Goal: Check status: Check status

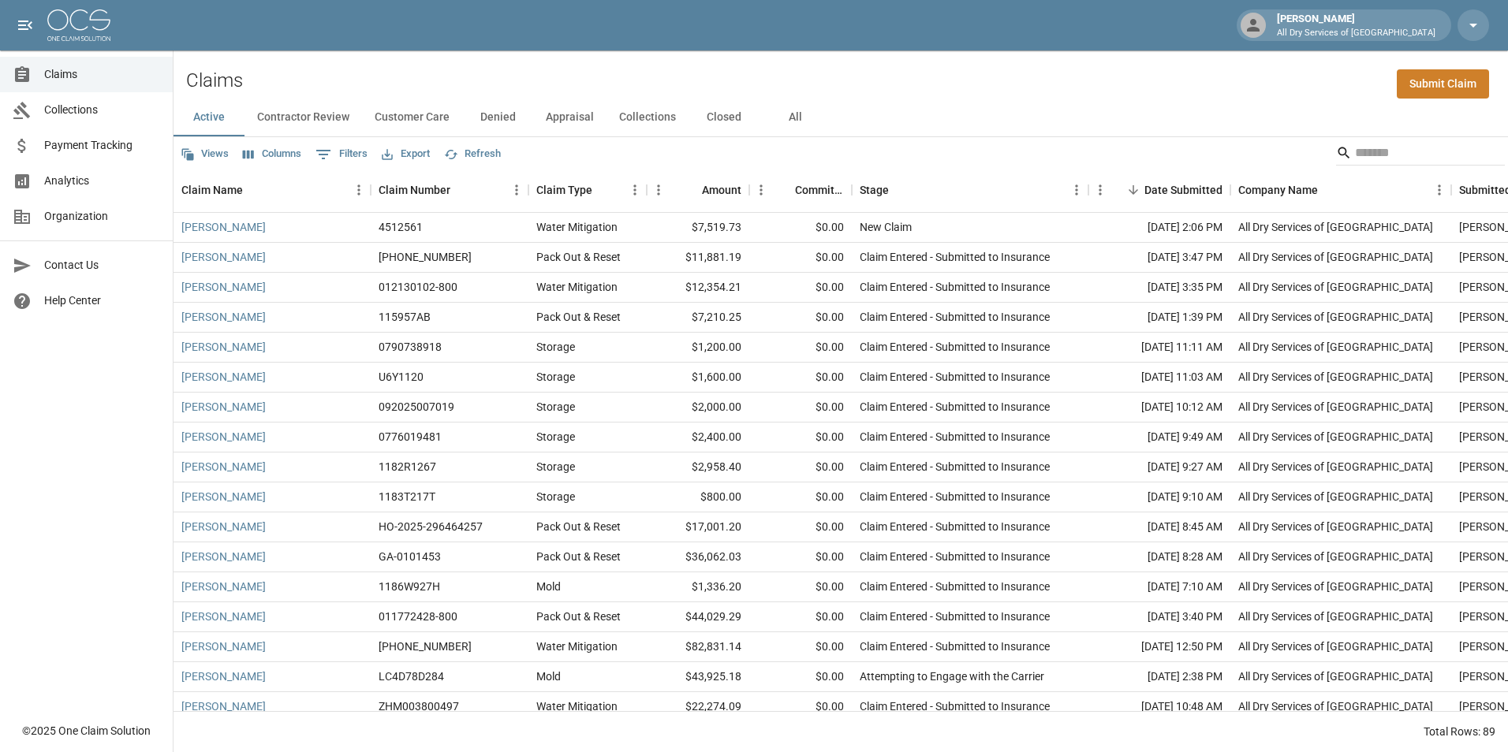
drag, startPoint x: 710, startPoint y: 113, endPoint x: 730, endPoint y: 94, distance: 27.9
click at [711, 112] on button "Closed" at bounding box center [723, 118] width 71 height 38
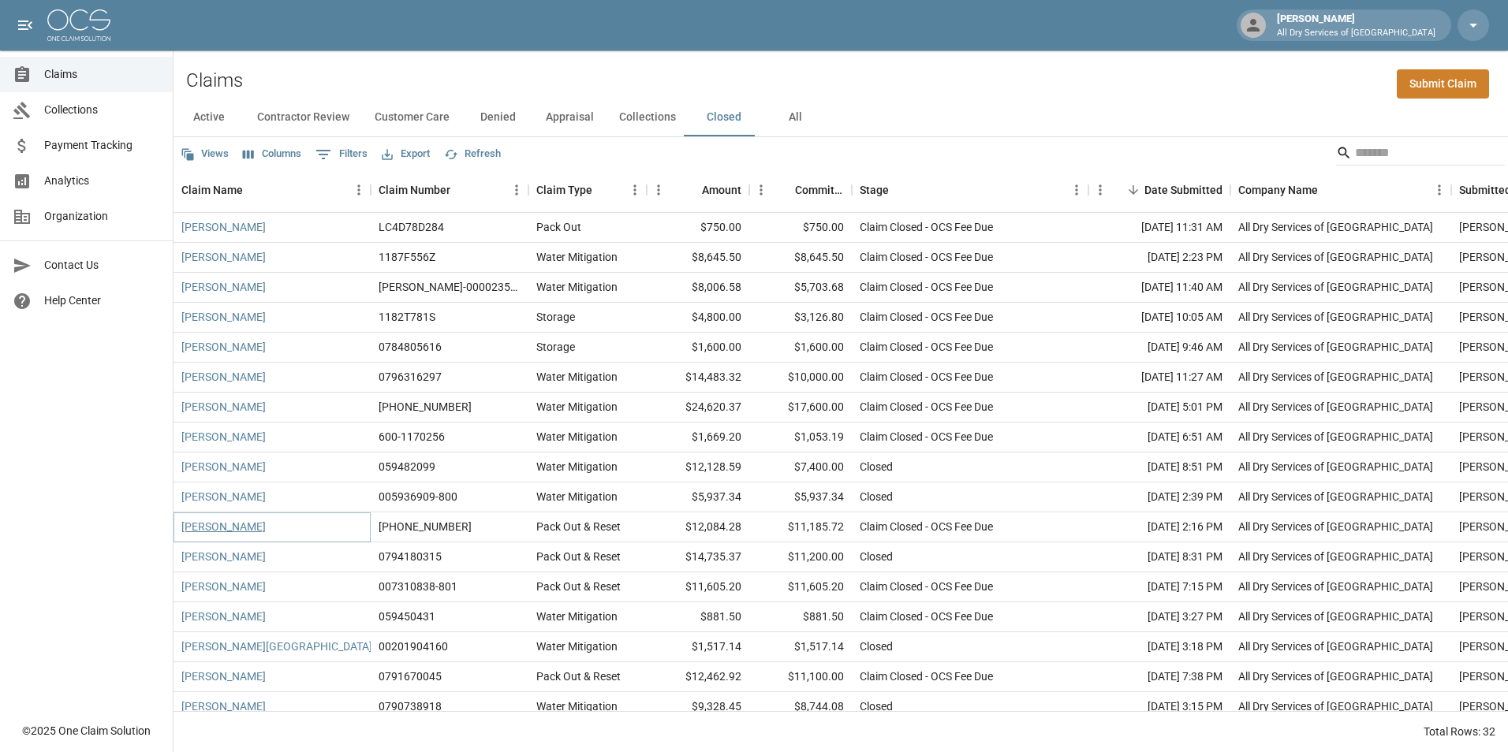
click at [207, 527] on link "[PERSON_NAME]" at bounding box center [223, 527] width 84 height 16
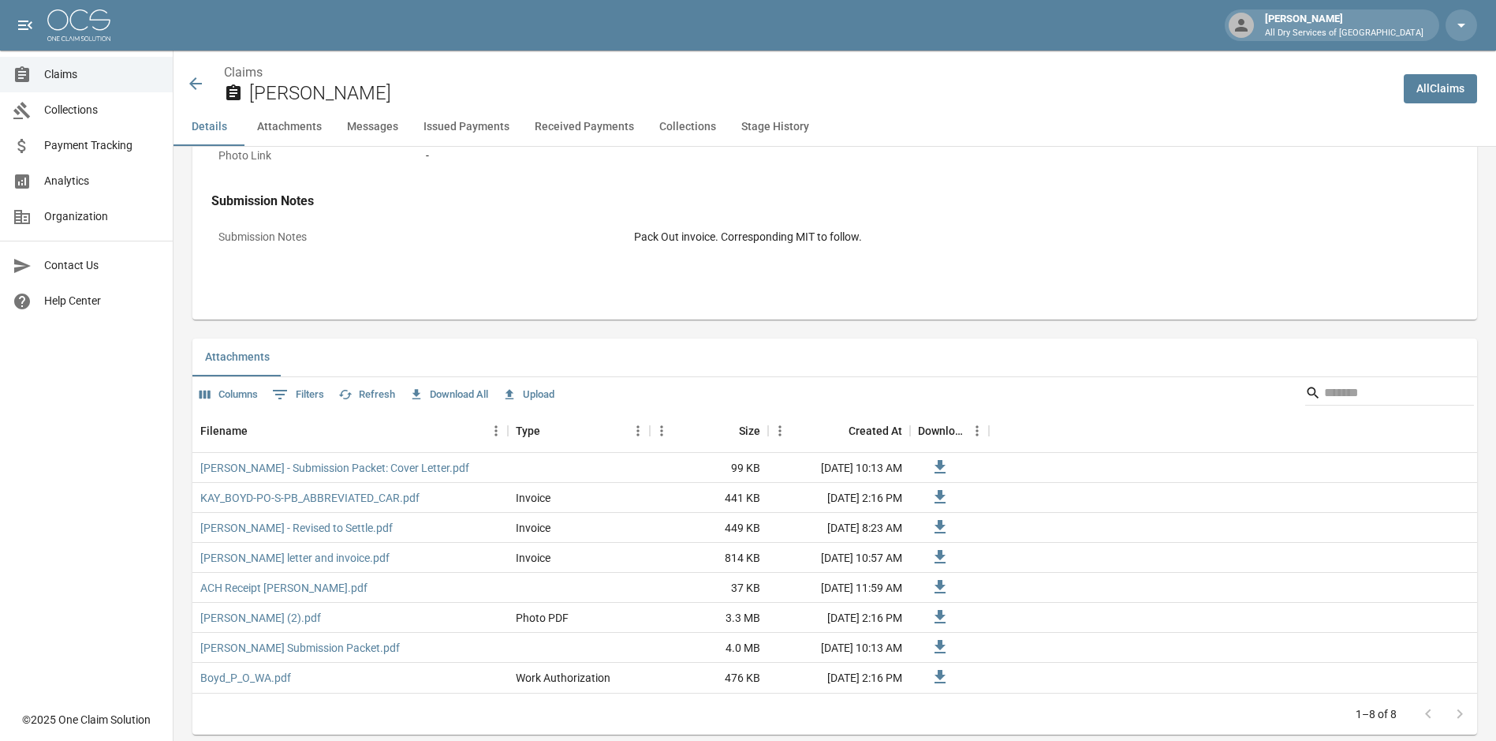
scroll to position [789, 0]
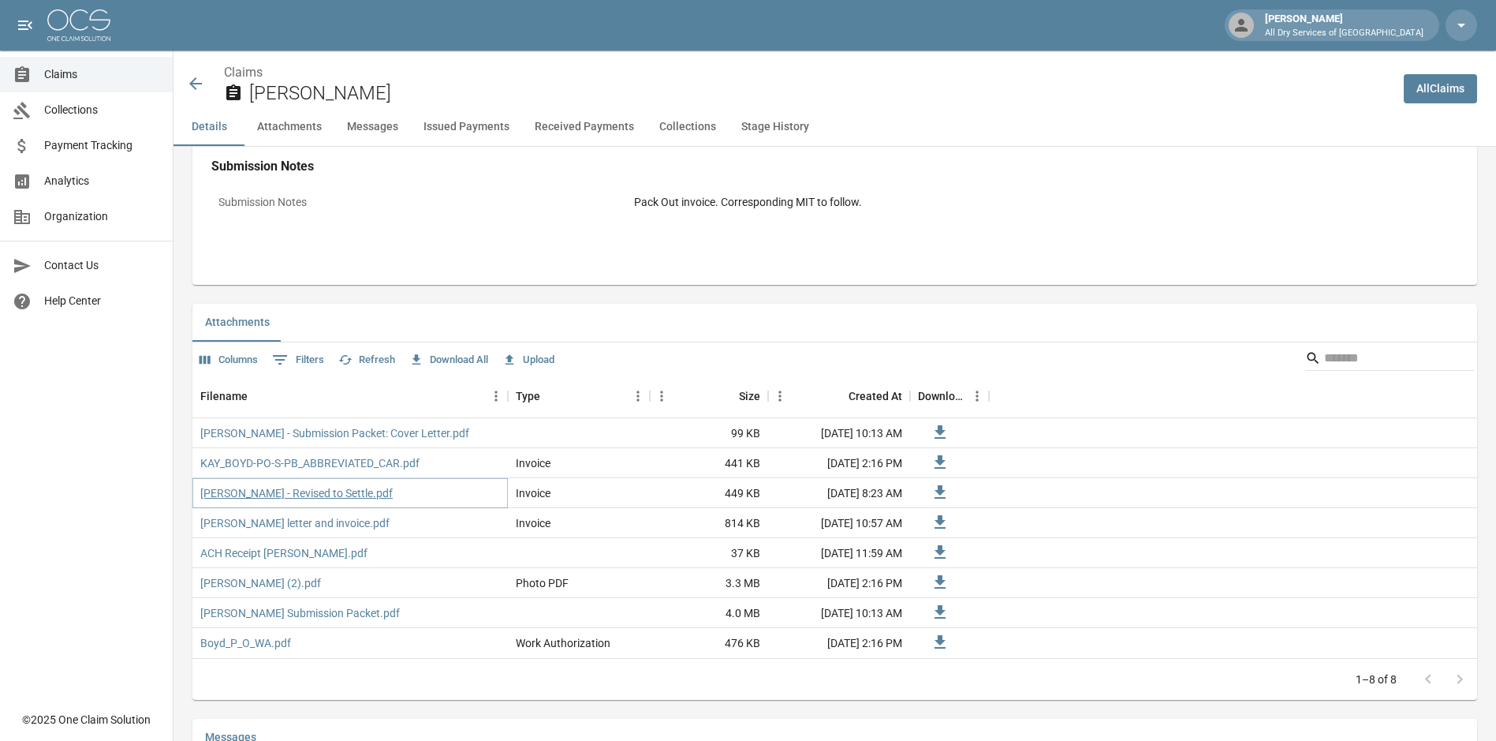
click at [288, 491] on link "[PERSON_NAME] - Revised to Settle.pdf" at bounding box center [296, 493] width 192 height 16
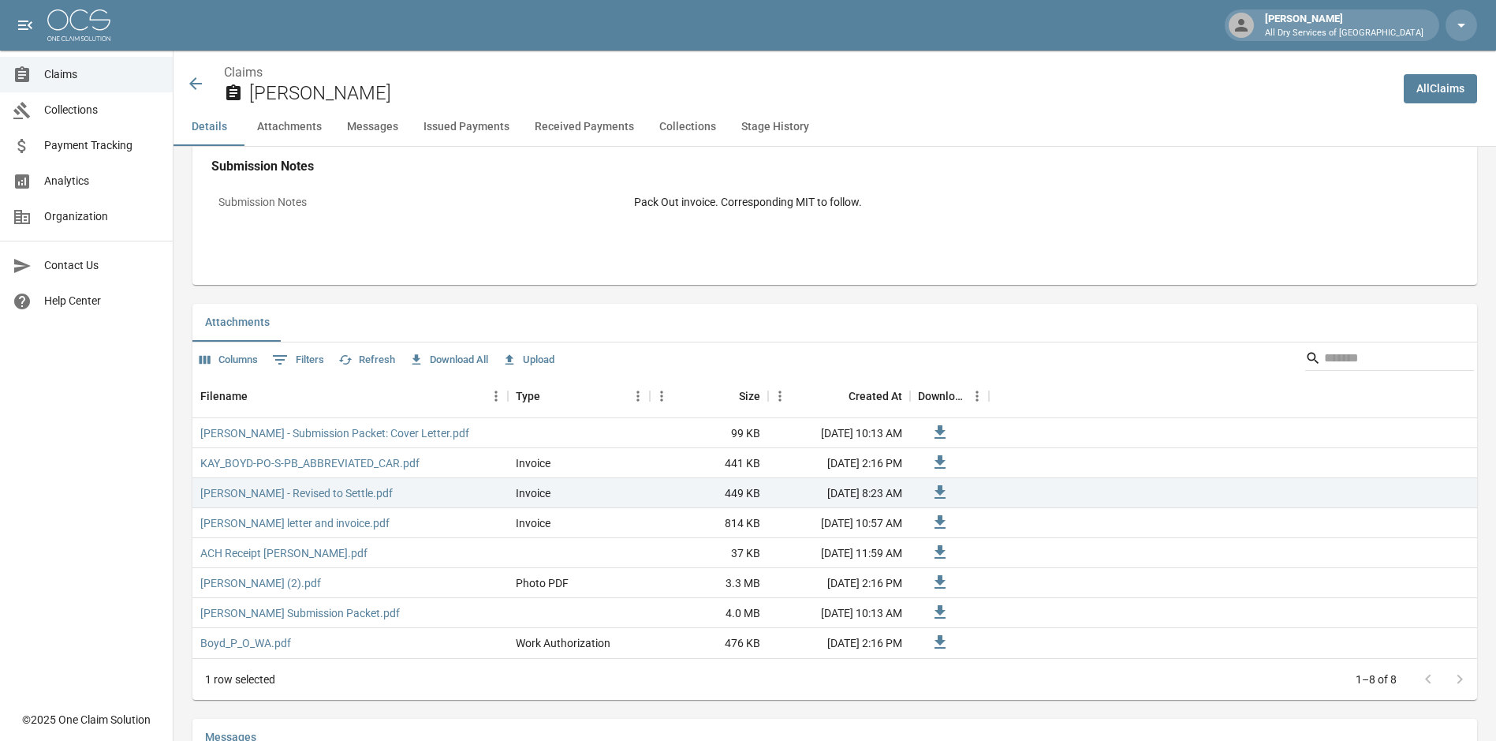
click at [191, 82] on icon at bounding box center [195, 83] width 19 height 19
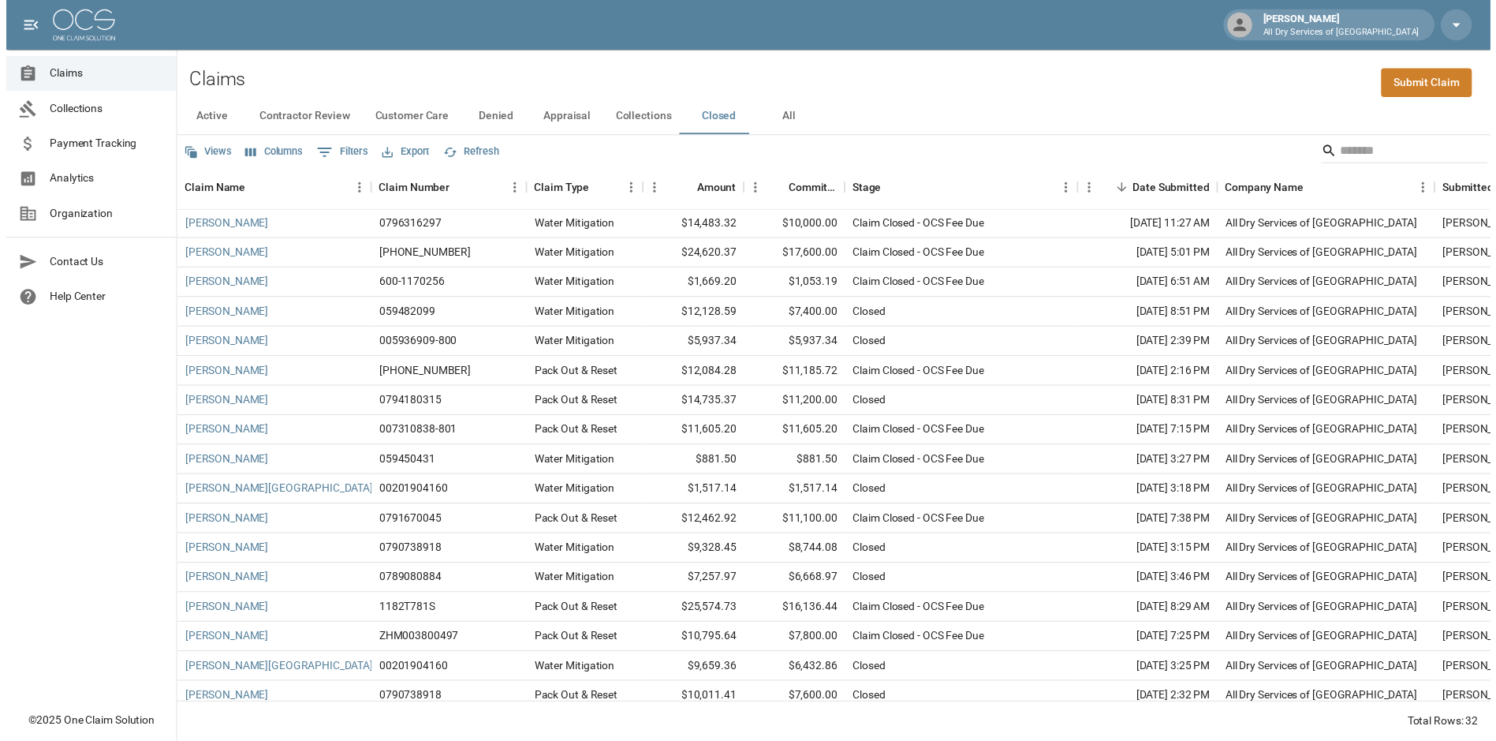
scroll to position [158, 0]
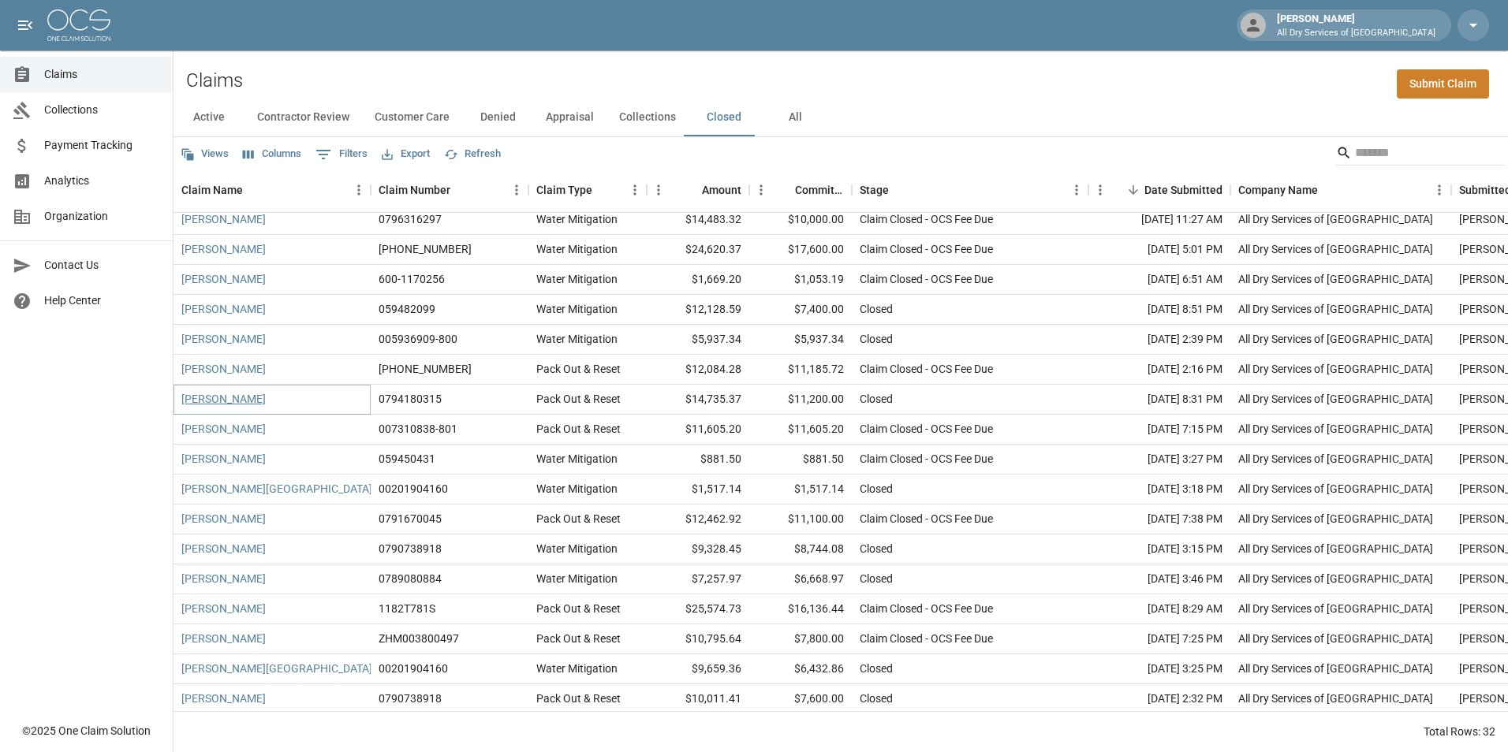
click at [237, 398] on link "[PERSON_NAME]" at bounding box center [223, 399] width 84 height 16
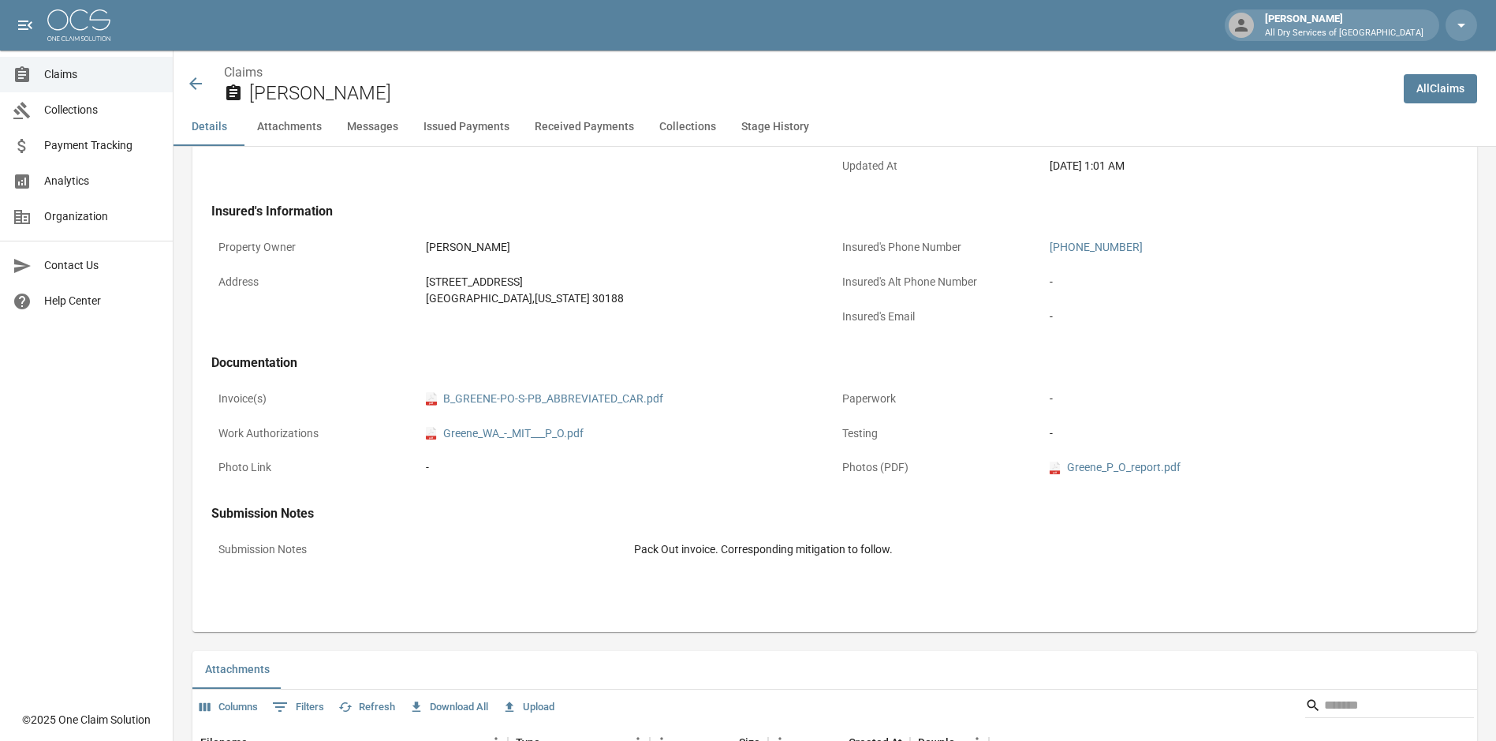
scroll to position [315, 0]
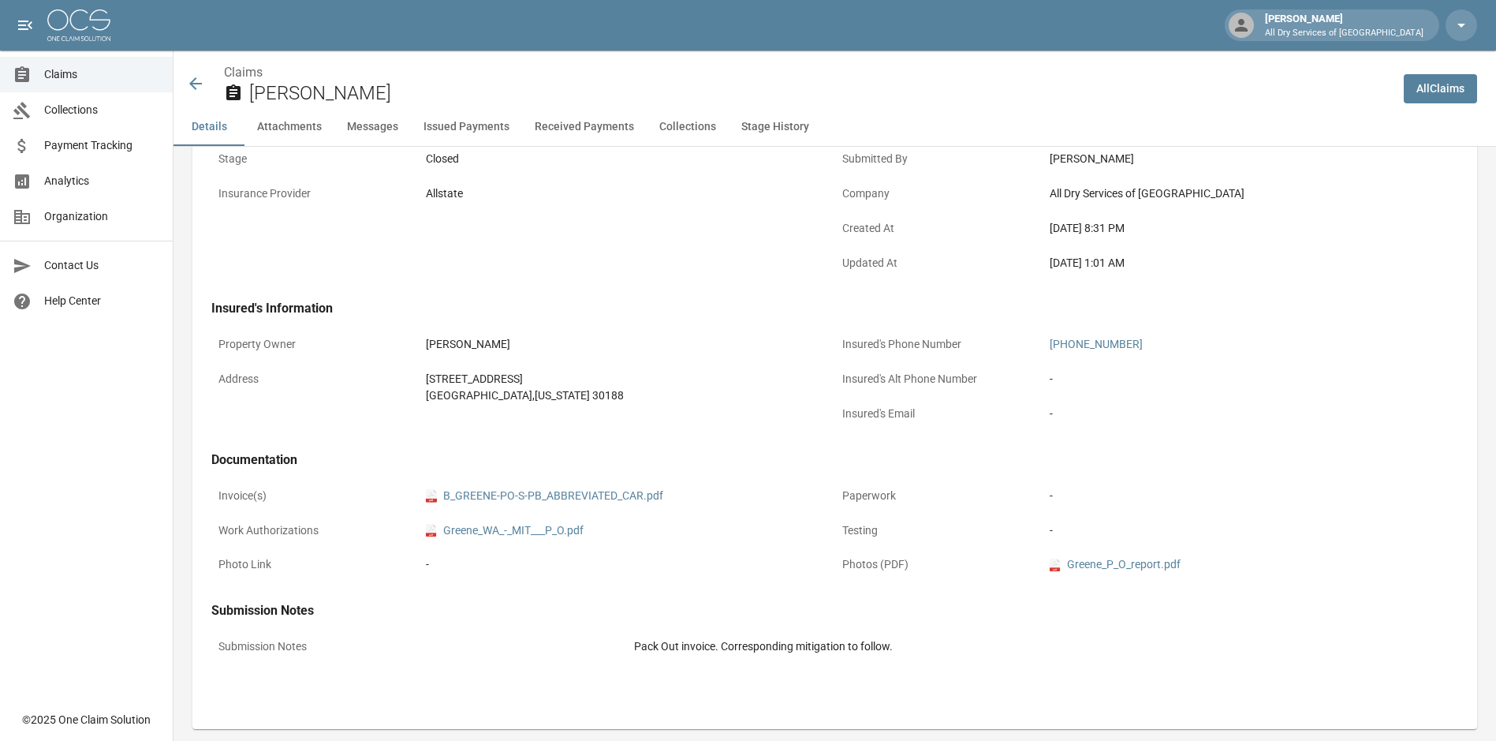
click at [197, 88] on icon at bounding box center [195, 83] width 19 height 19
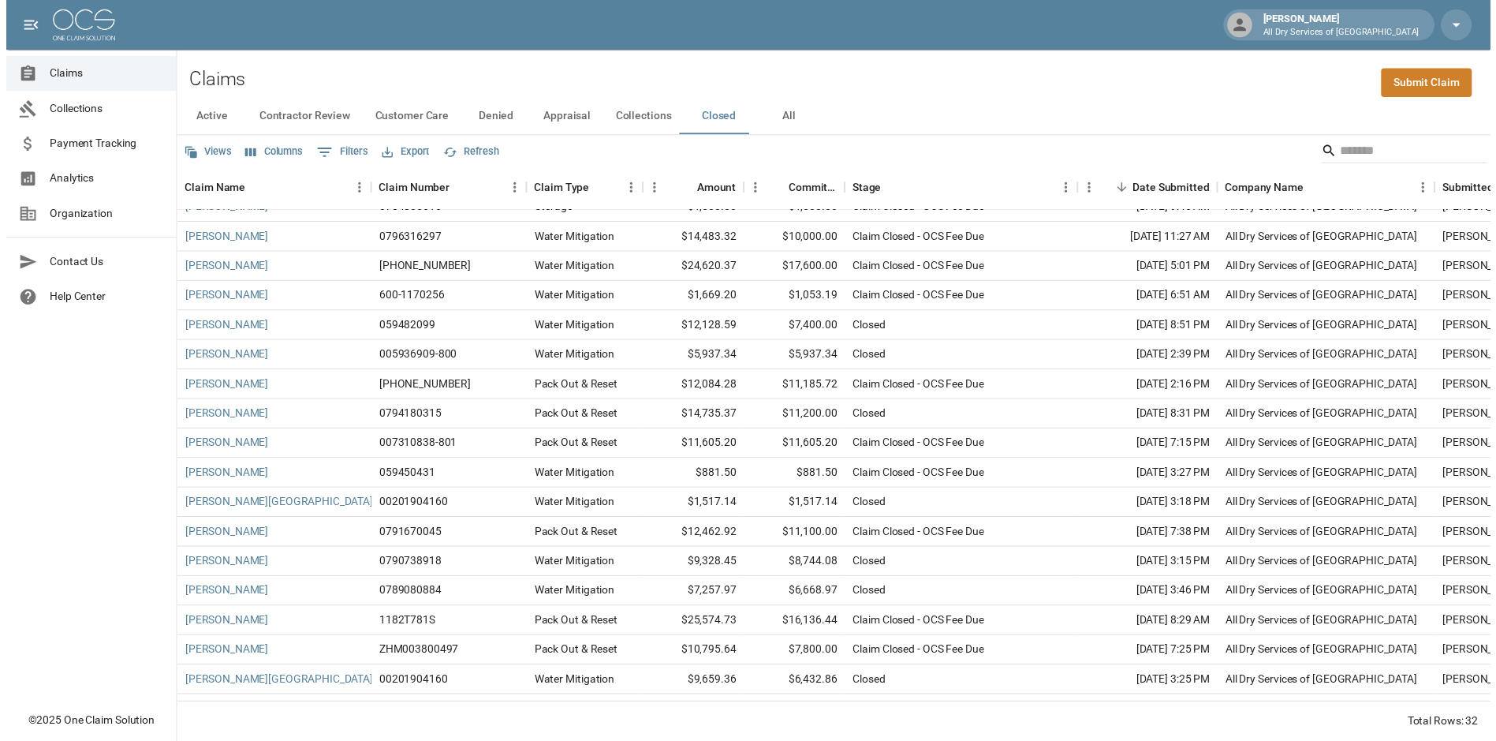
scroll to position [158, 0]
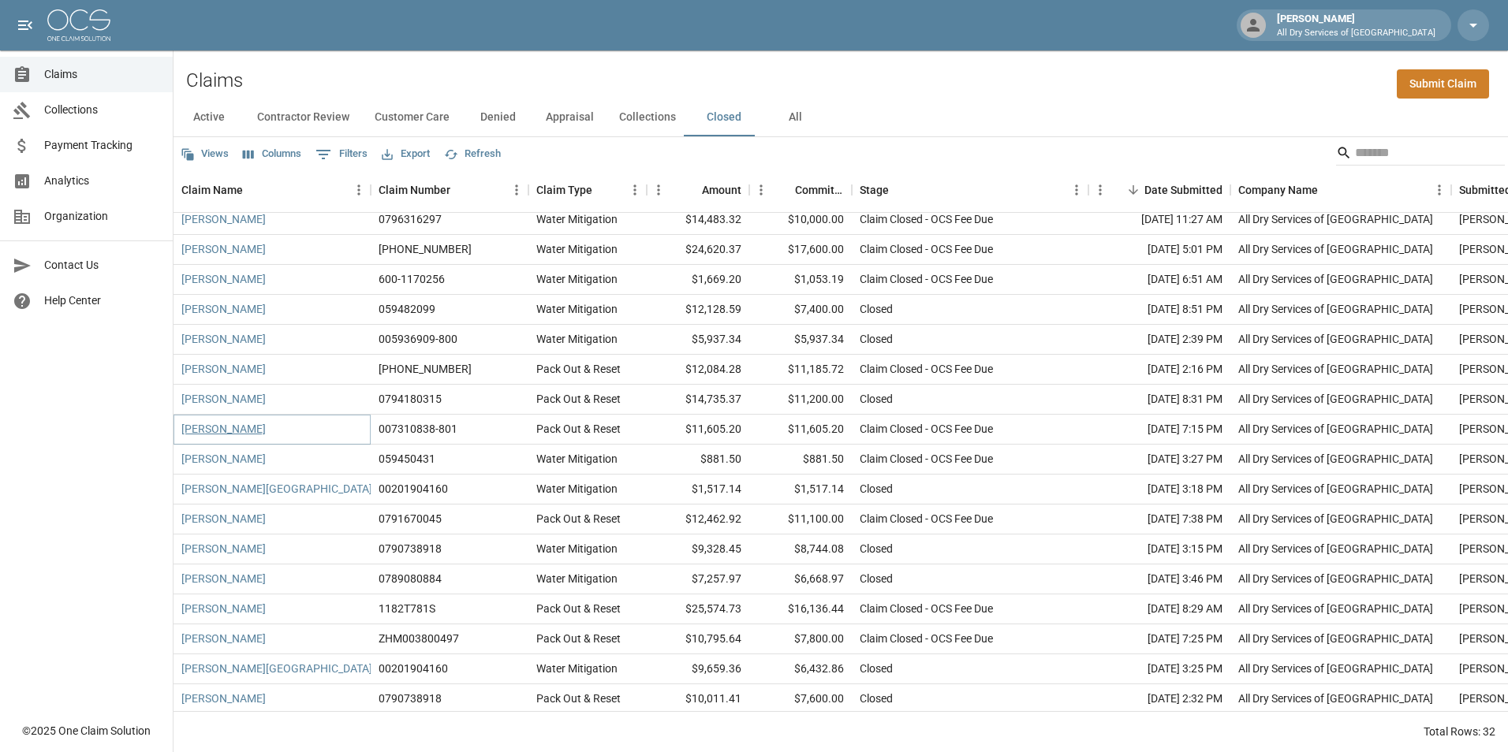
click at [225, 427] on link "[PERSON_NAME]" at bounding box center [223, 429] width 84 height 16
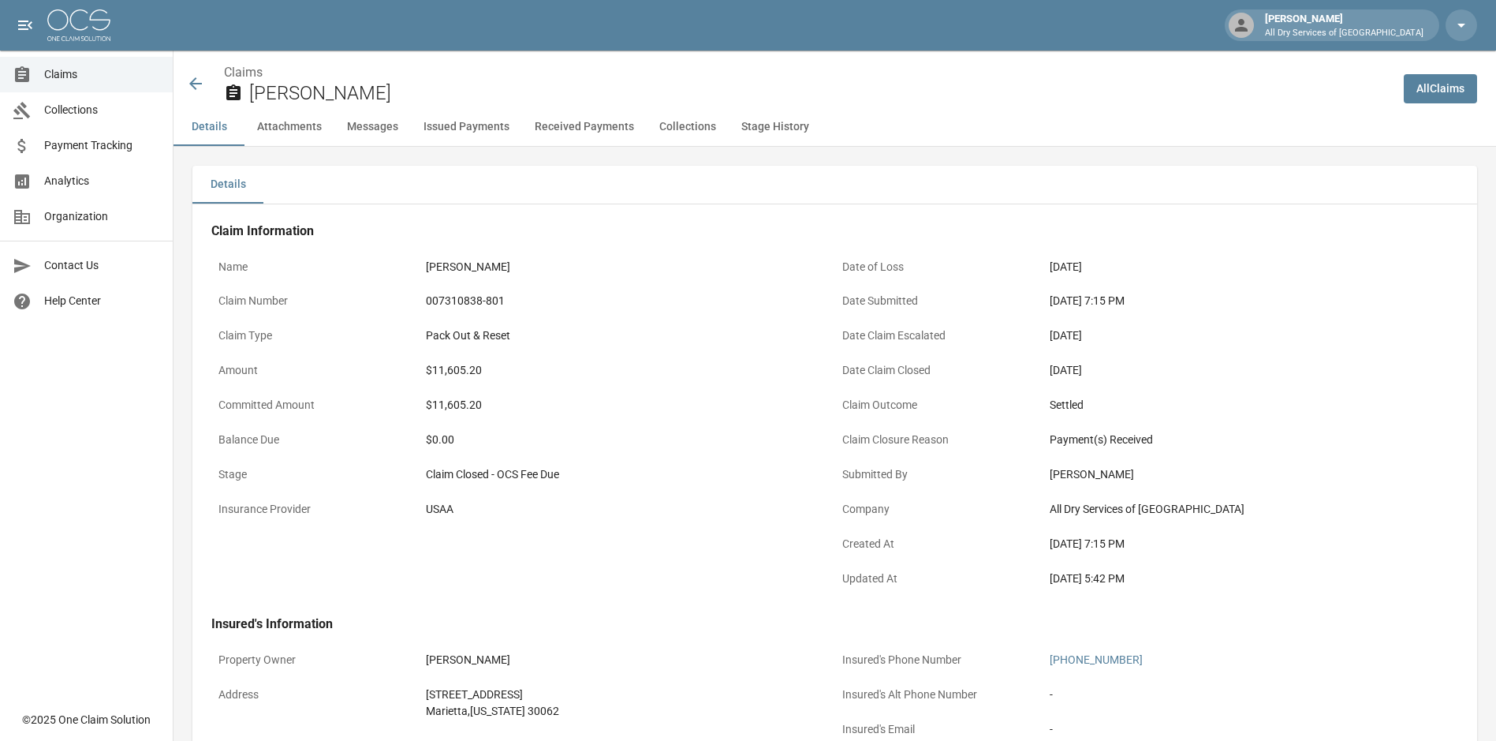
scroll to position [315, 0]
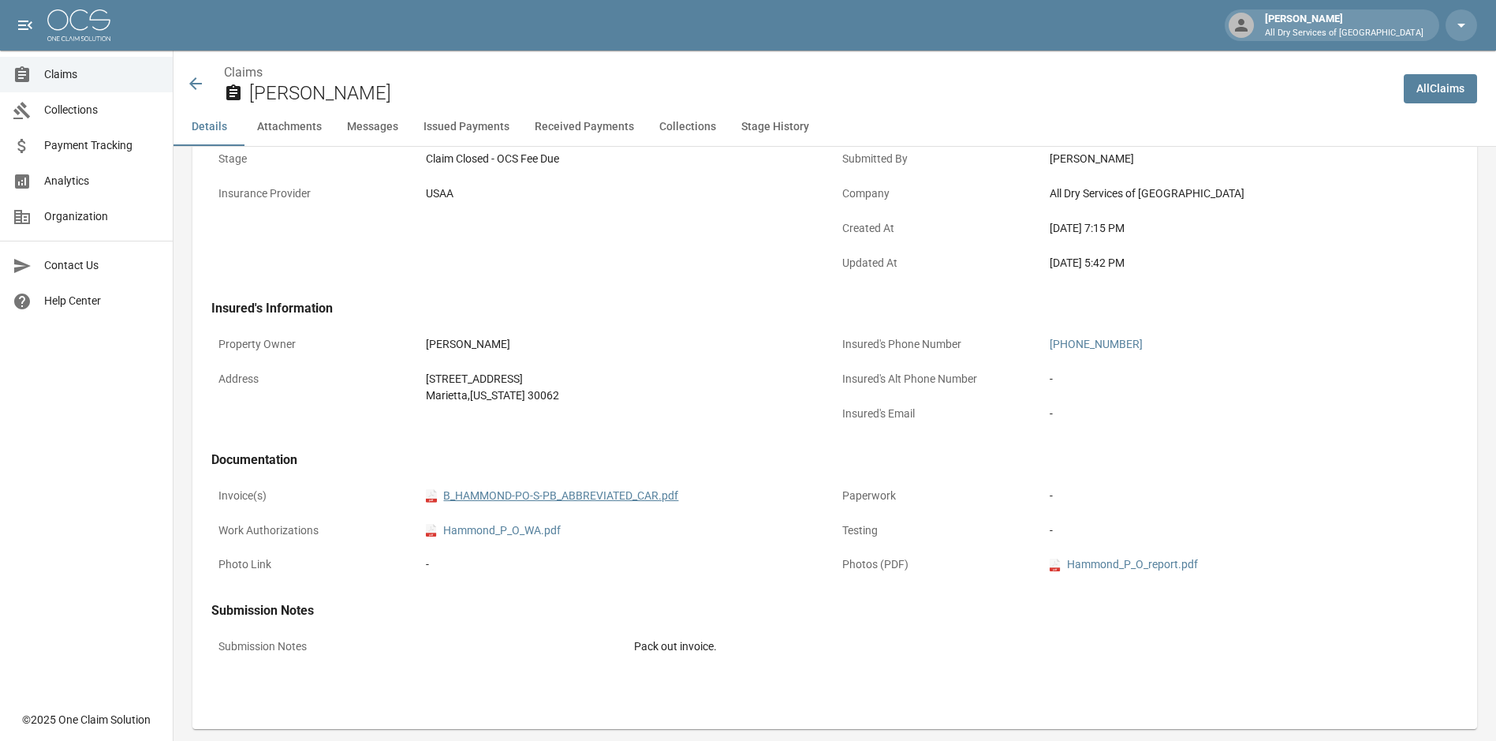
click at [613, 491] on link "pdf B_HAMMOND-PO-S-PB_ABBREVIATED_CAR.pdf" at bounding box center [552, 495] width 252 height 17
click at [198, 82] on icon at bounding box center [195, 83] width 19 height 19
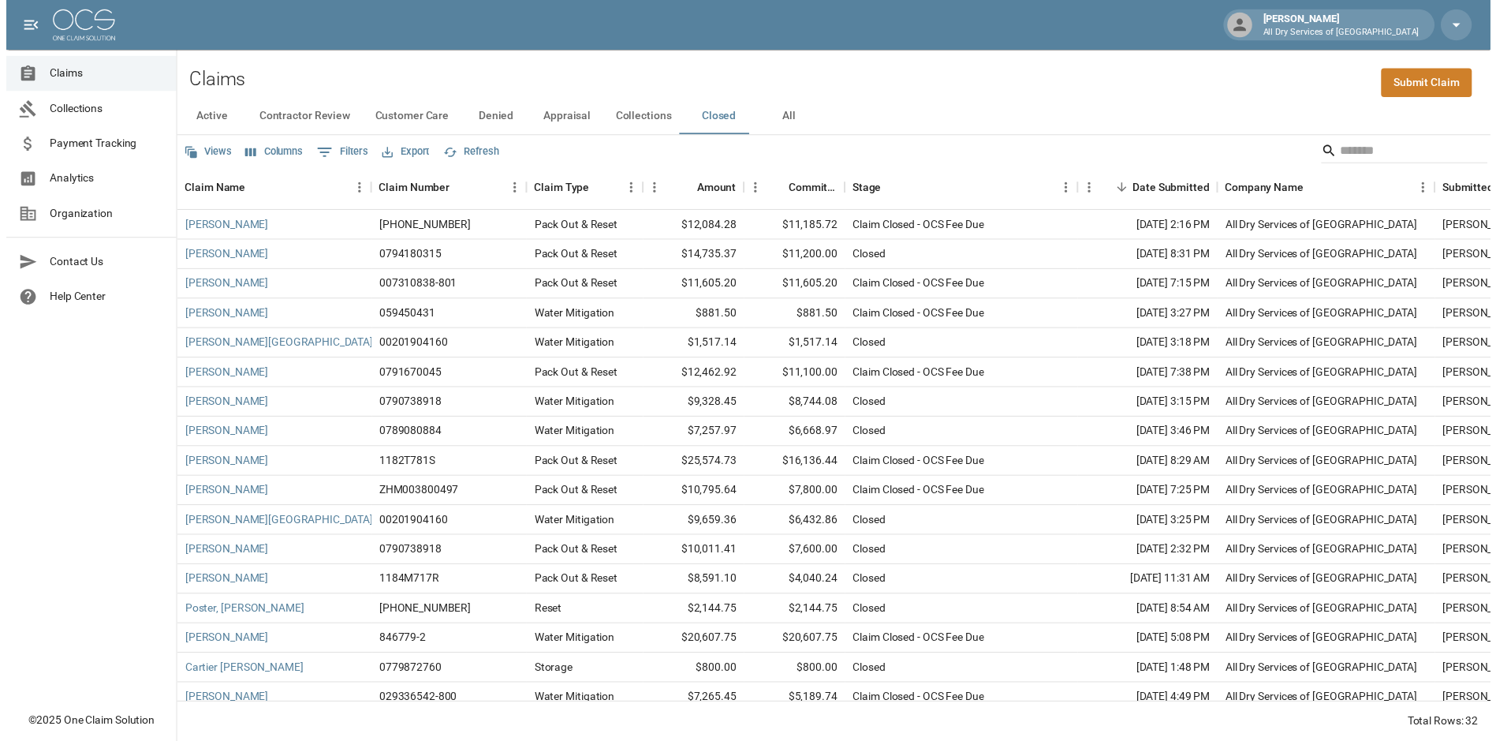
scroll to position [158, 0]
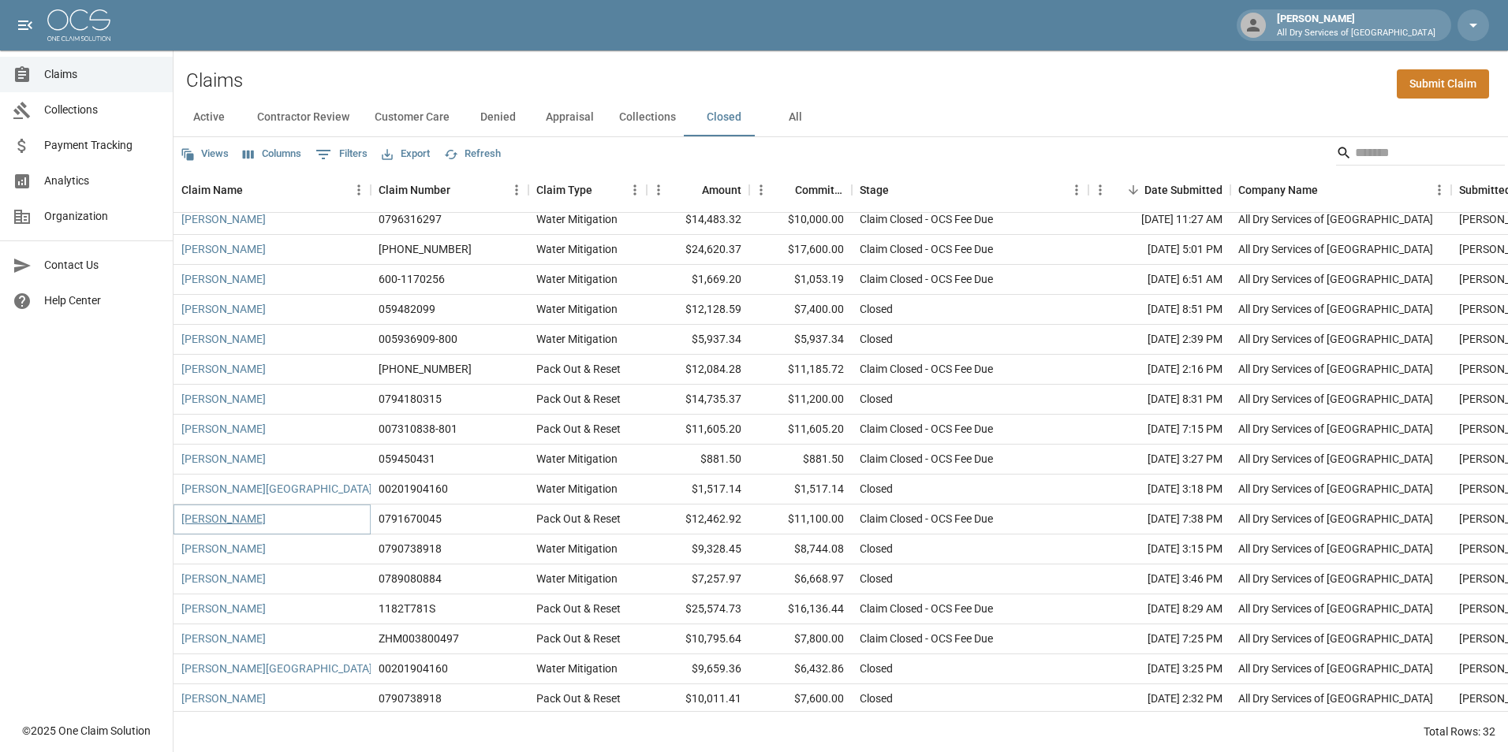
click at [213, 517] on link "[PERSON_NAME]" at bounding box center [223, 519] width 84 height 16
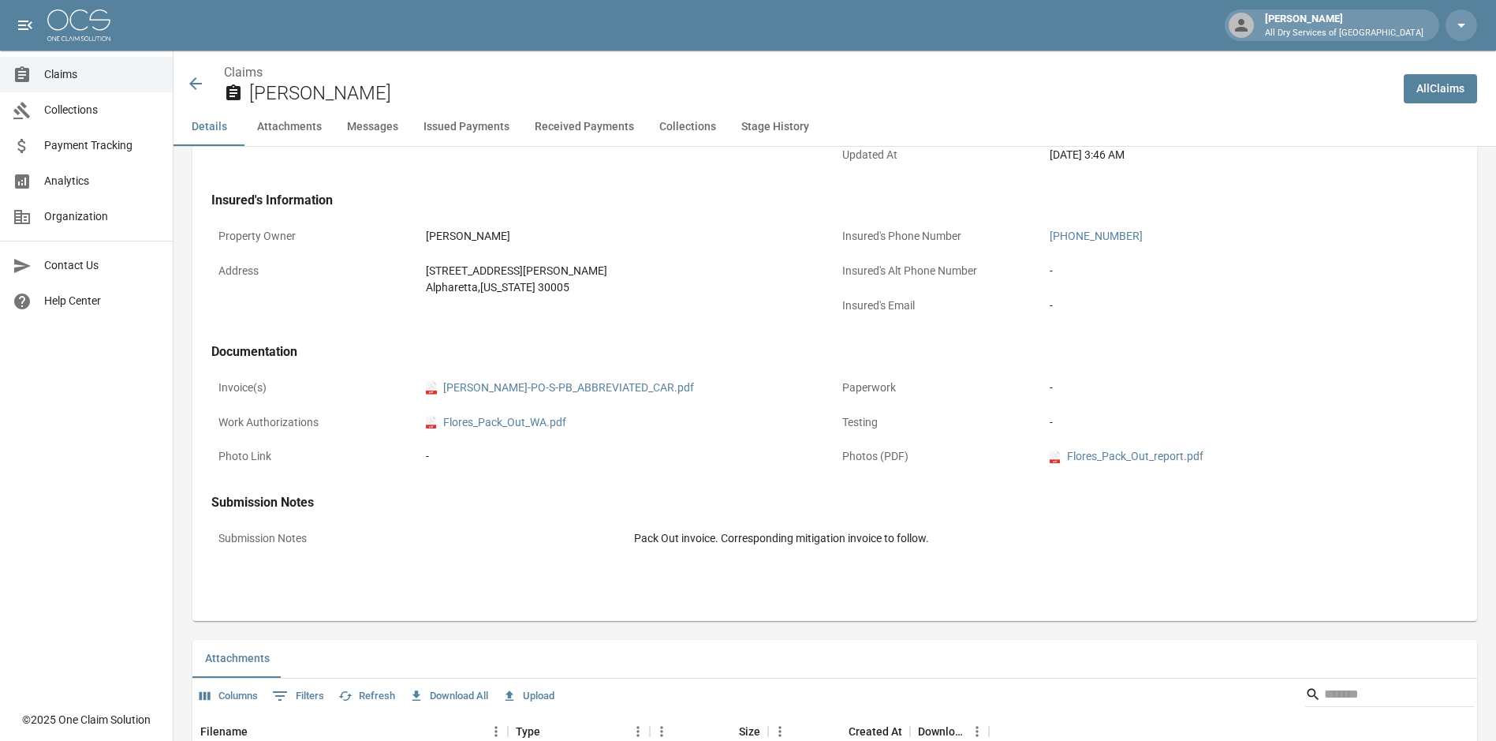
scroll to position [394, 0]
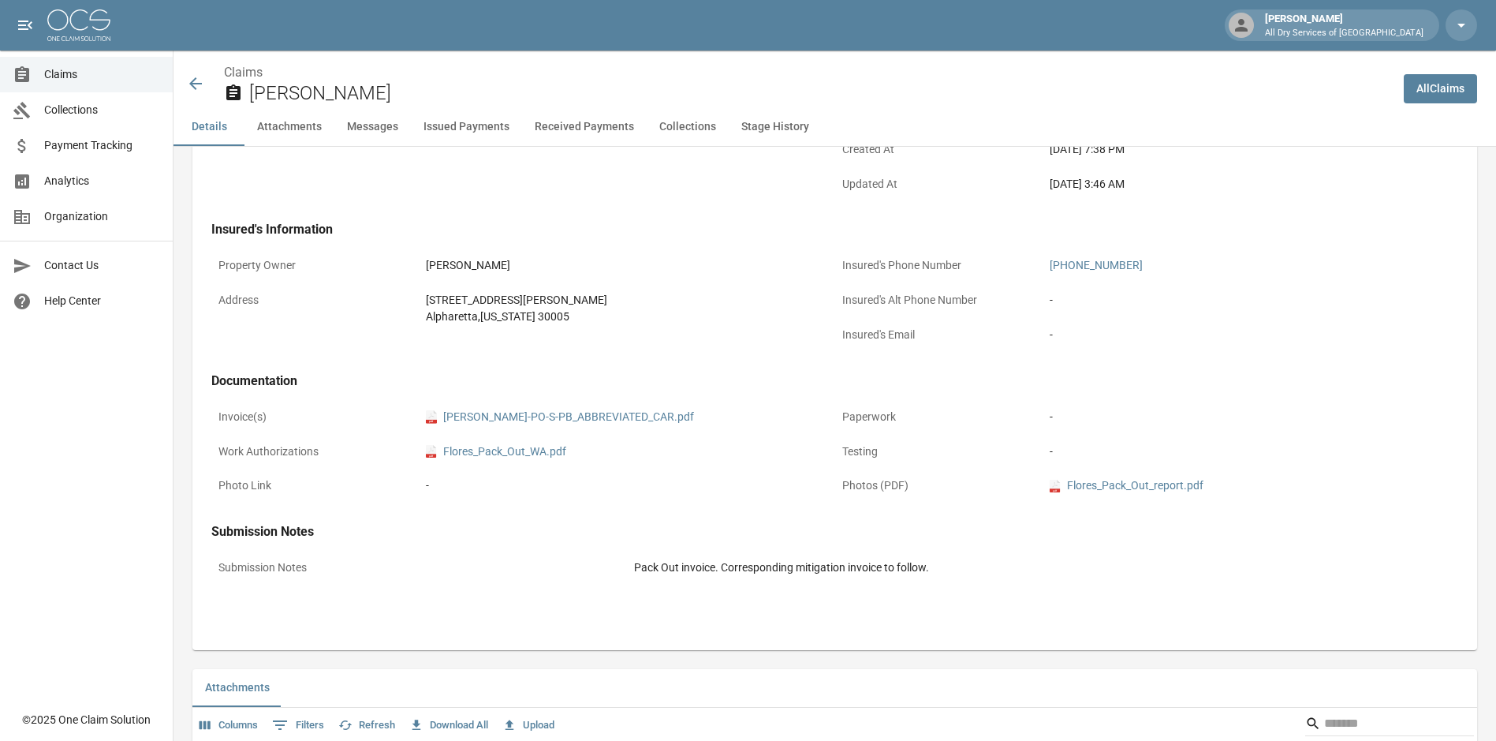
click at [190, 82] on icon at bounding box center [195, 83] width 19 height 19
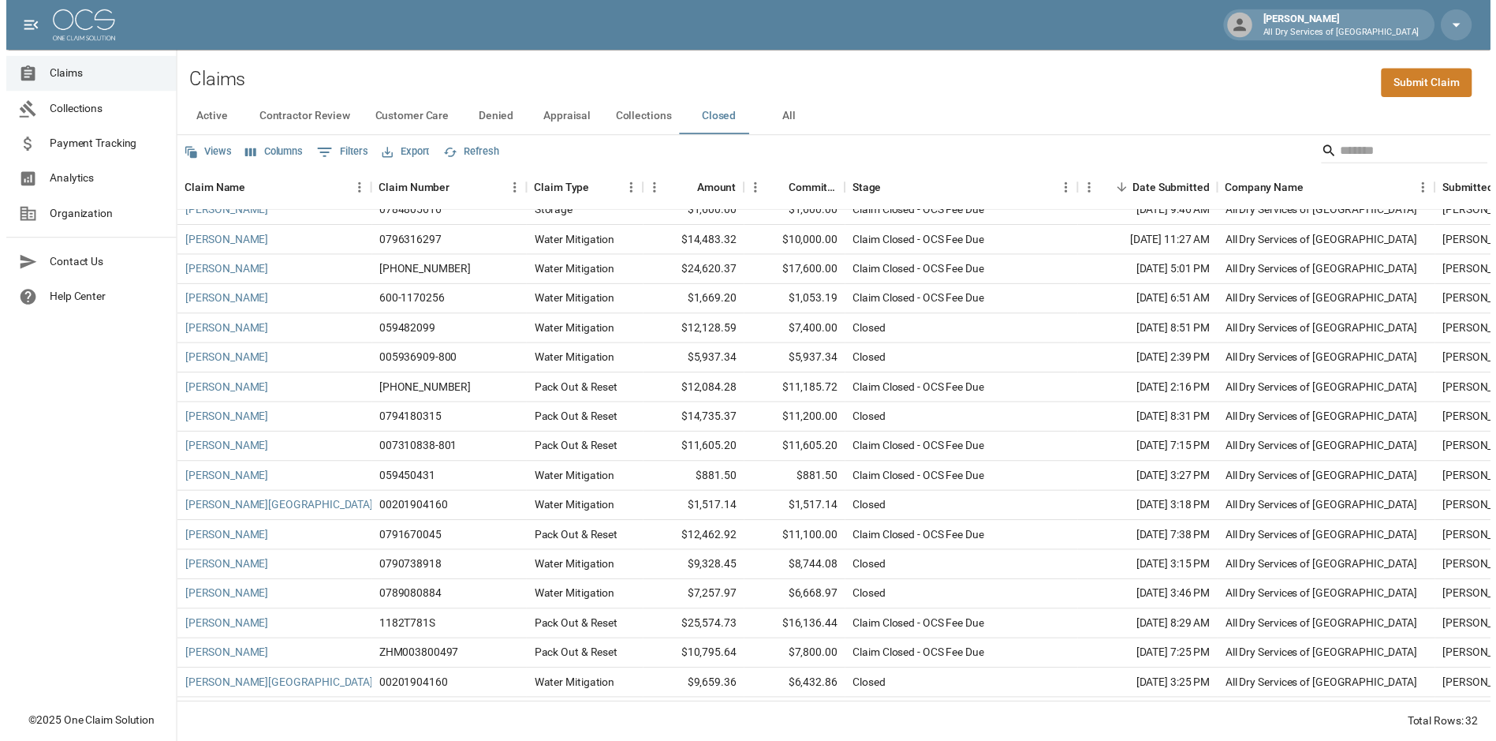
scroll to position [158, 0]
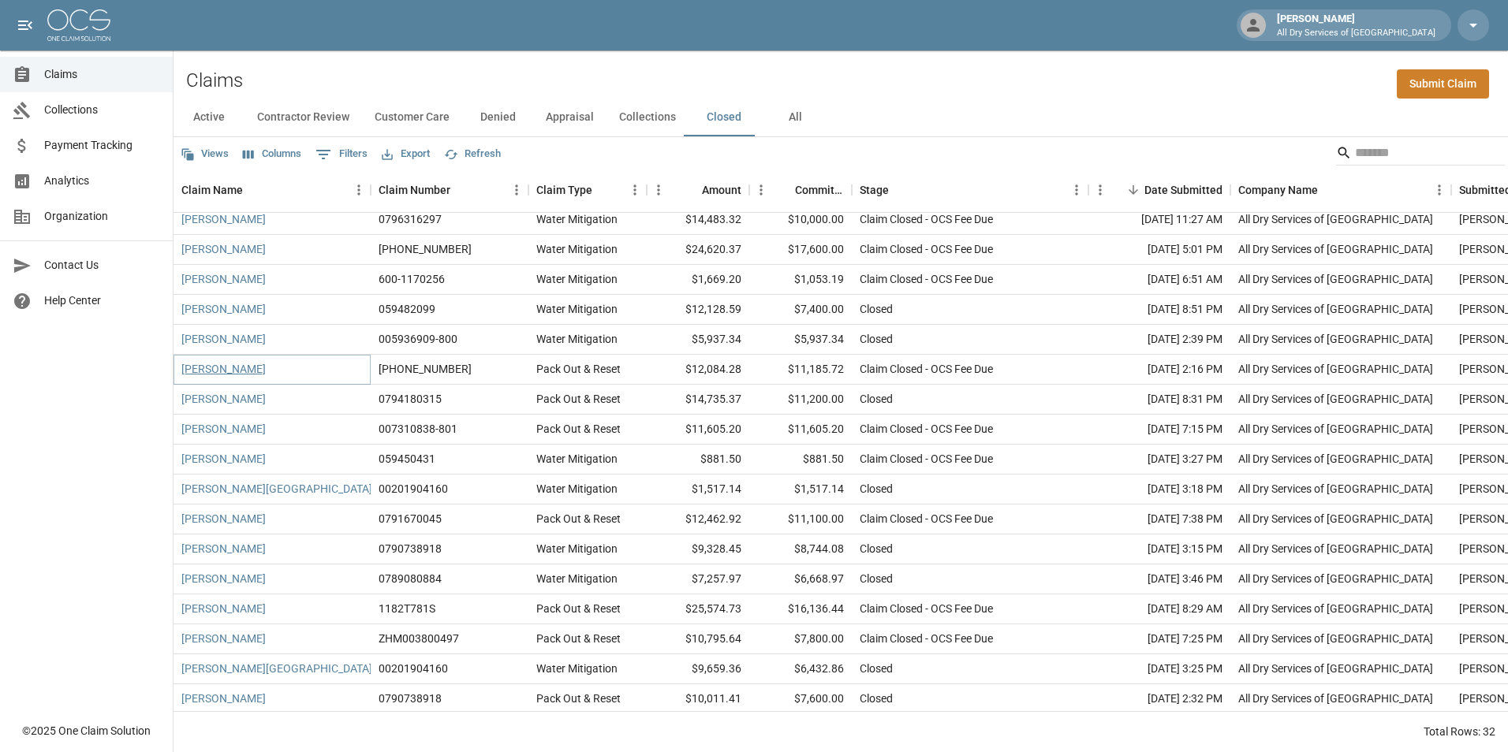
click at [216, 368] on link "[PERSON_NAME]" at bounding box center [223, 369] width 84 height 16
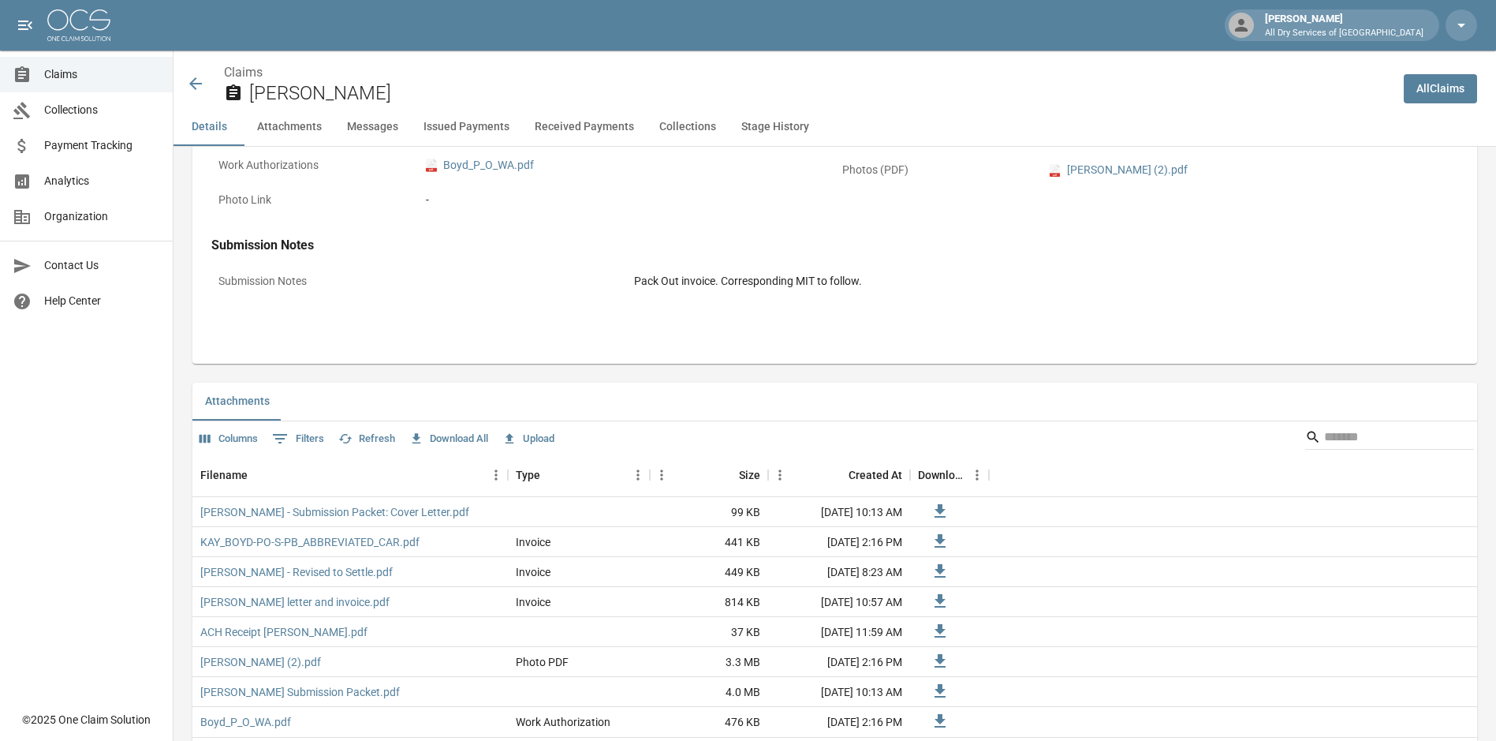
scroll to position [789, 0]
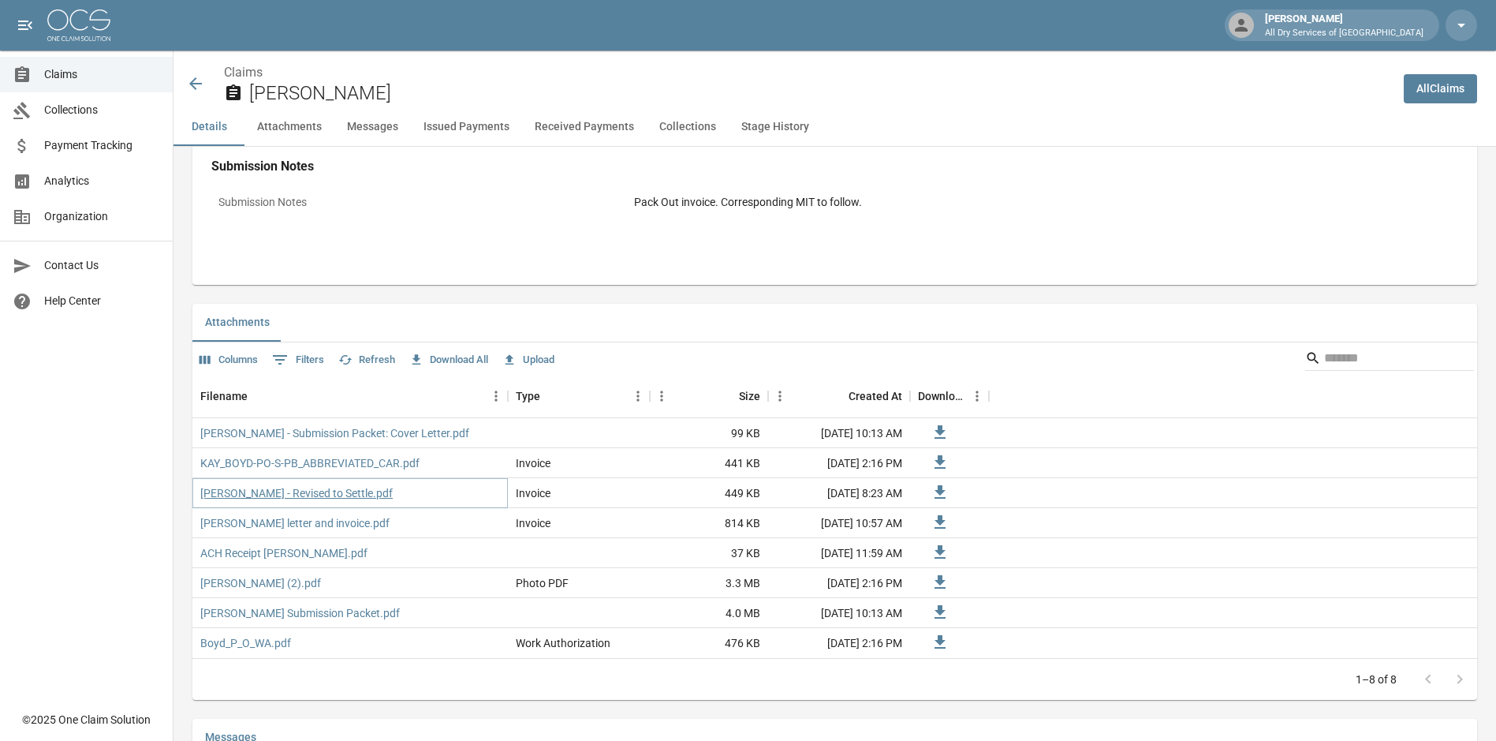
click at [321, 495] on link "[PERSON_NAME] - Revised to Settle.pdf" at bounding box center [296, 493] width 192 height 16
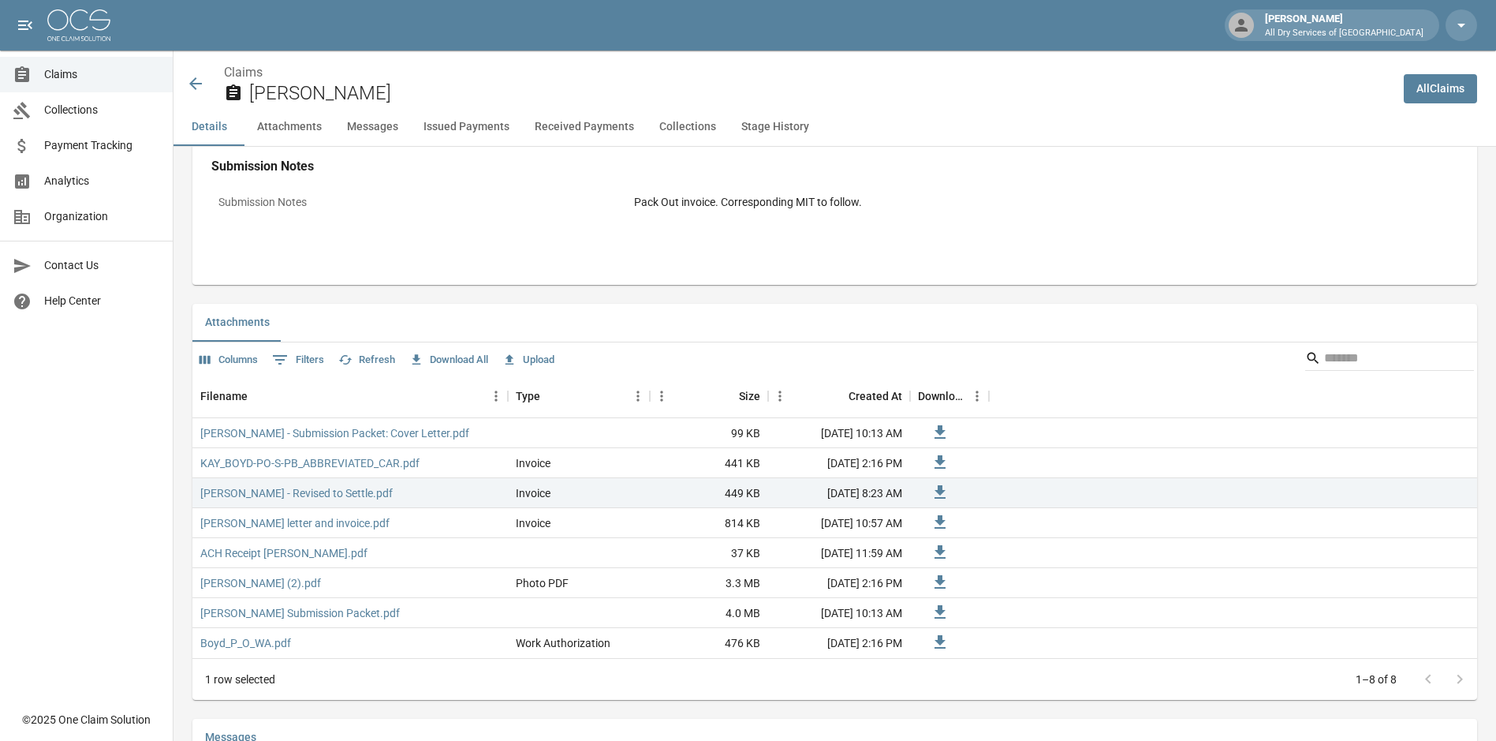
click at [196, 80] on icon at bounding box center [195, 83] width 13 height 13
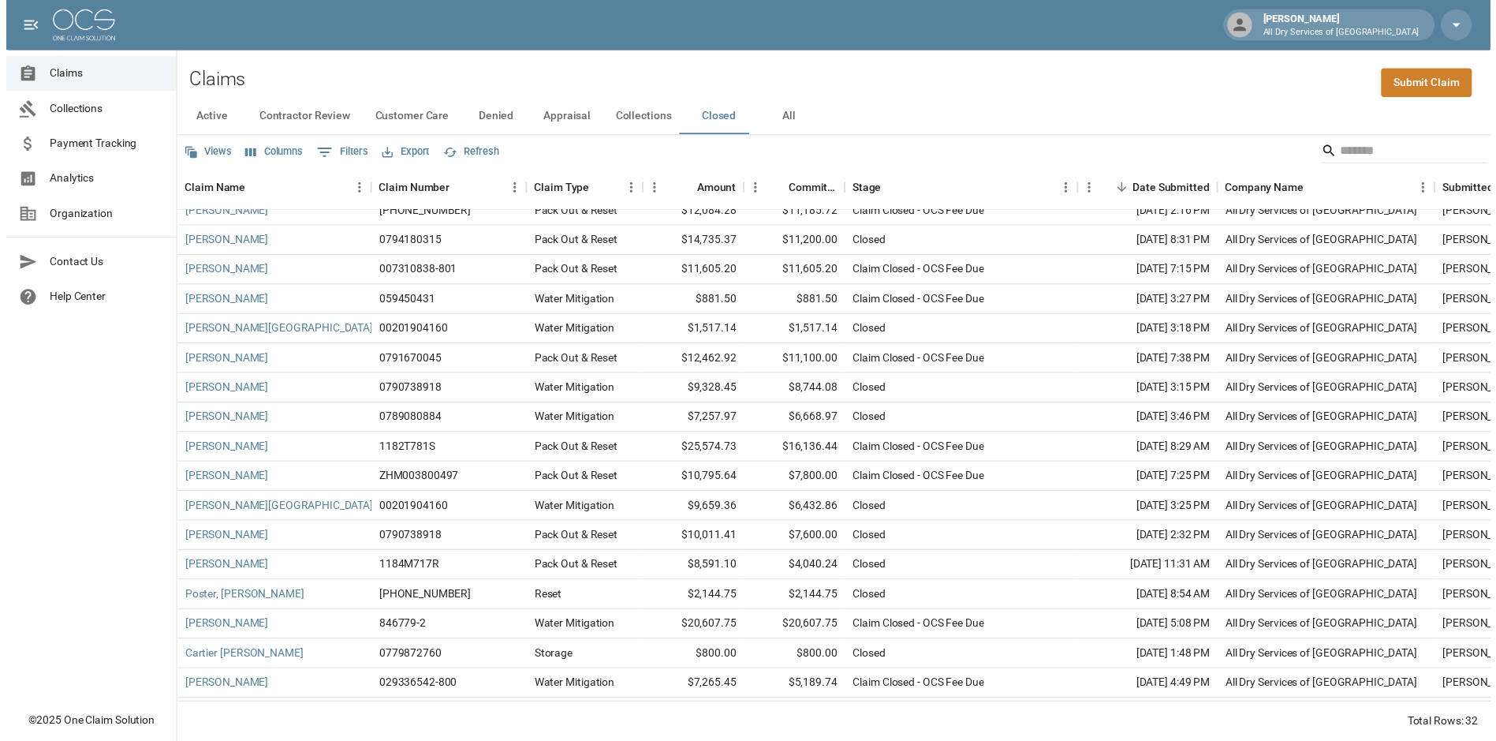
scroll to position [315, 0]
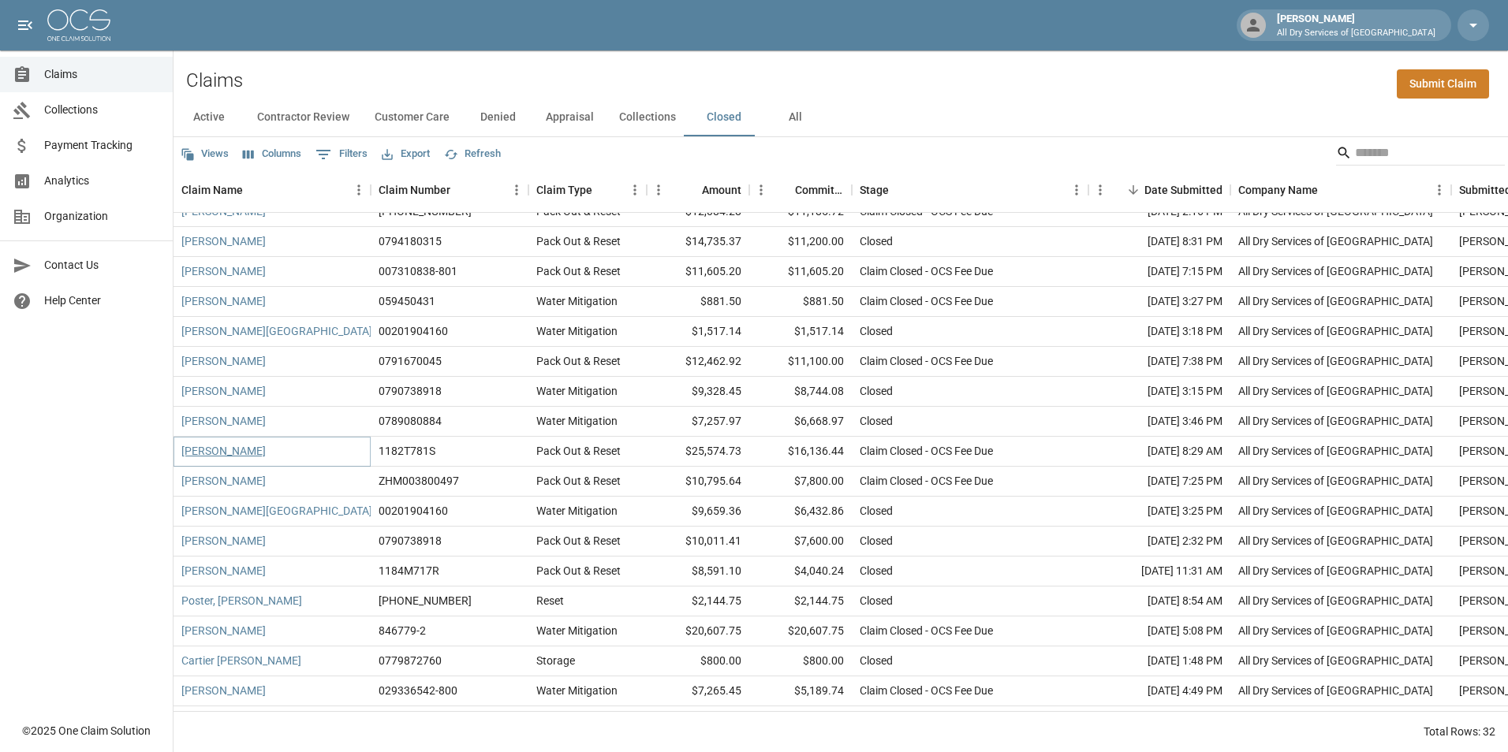
click at [208, 446] on link "[PERSON_NAME]" at bounding box center [223, 451] width 84 height 16
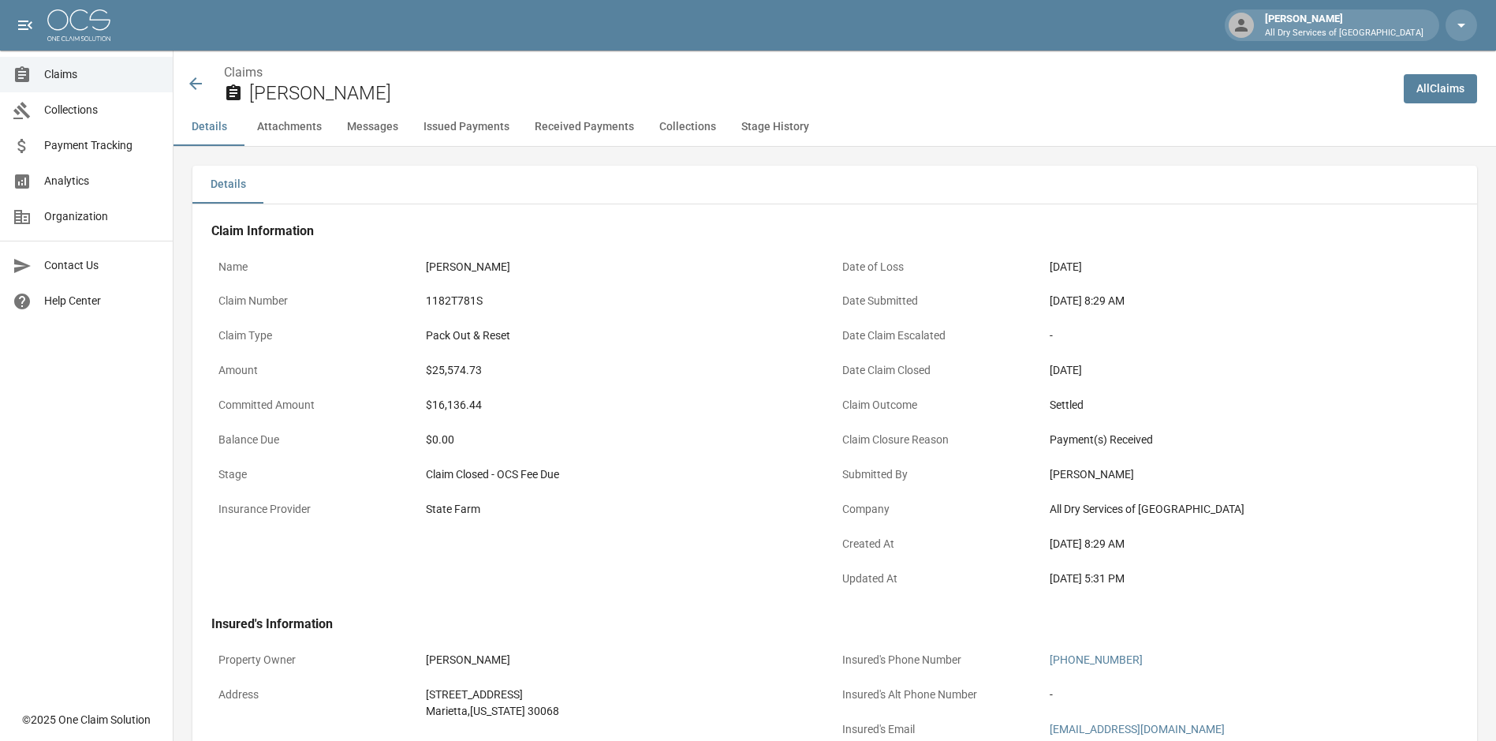
click at [196, 81] on icon at bounding box center [195, 83] width 19 height 19
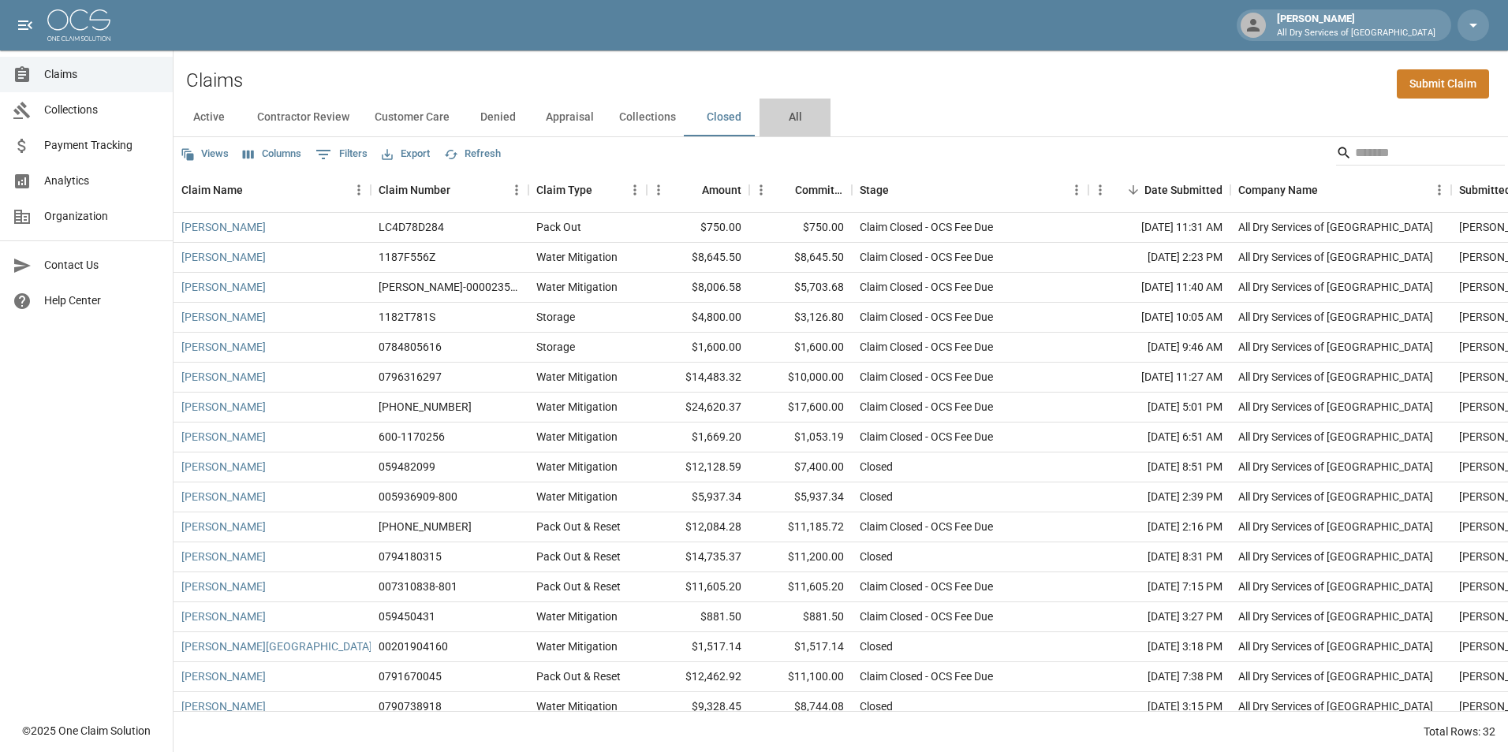
click at [797, 118] on button "All" at bounding box center [794, 118] width 71 height 38
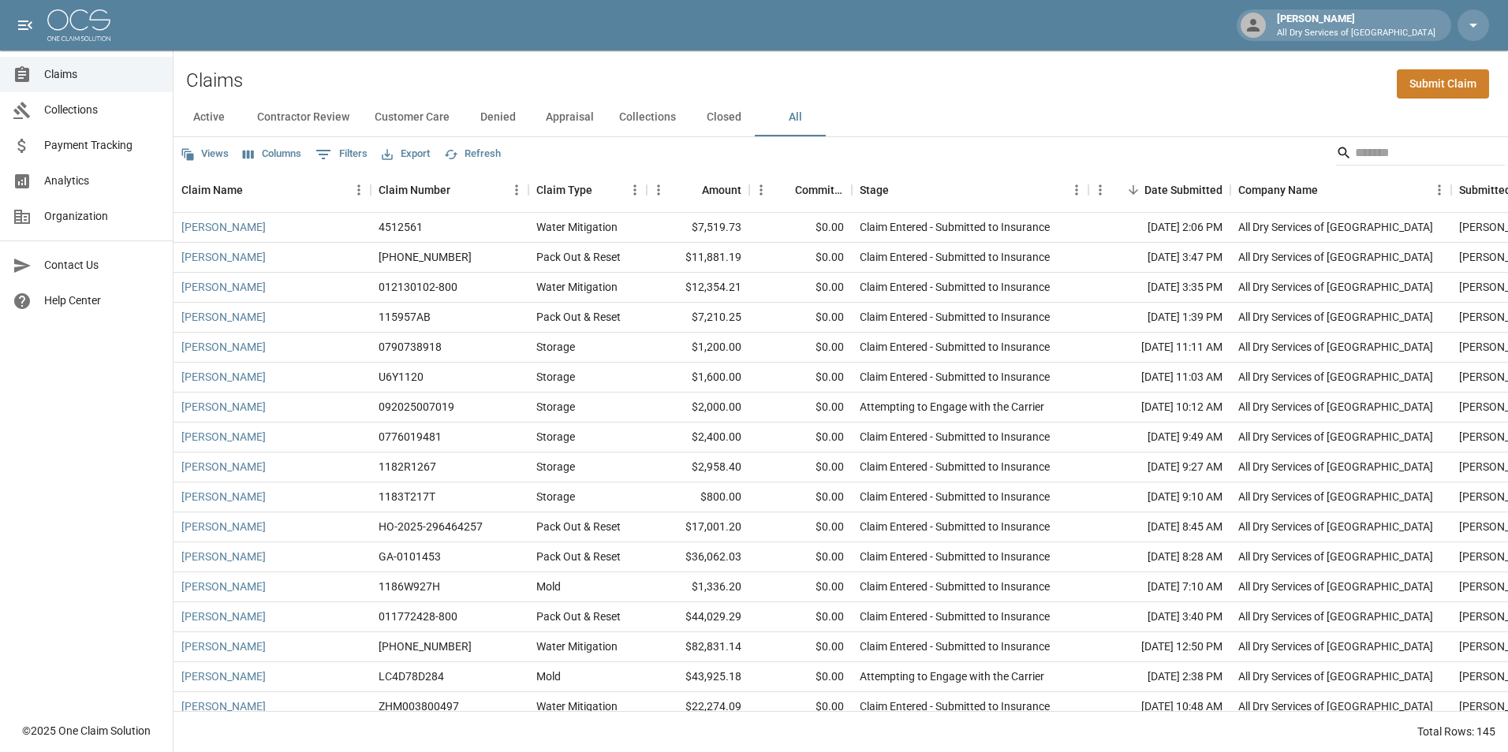
drag, startPoint x: 714, startPoint y: 114, endPoint x: 703, endPoint y: 116, distance: 11.3
click at [714, 114] on button "Closed" at bounding box center [723, 118] width 71 height 38
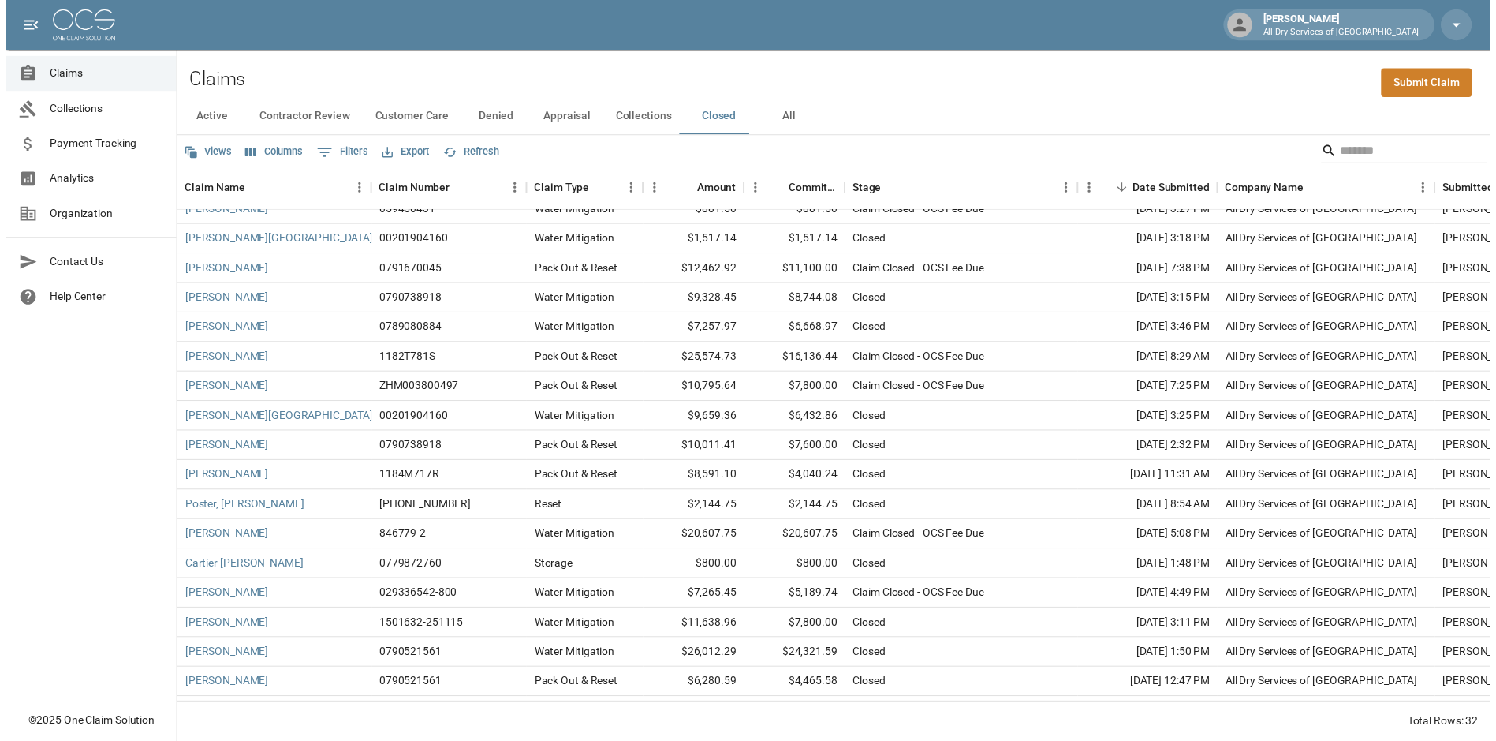
scroll to position [472, 0]
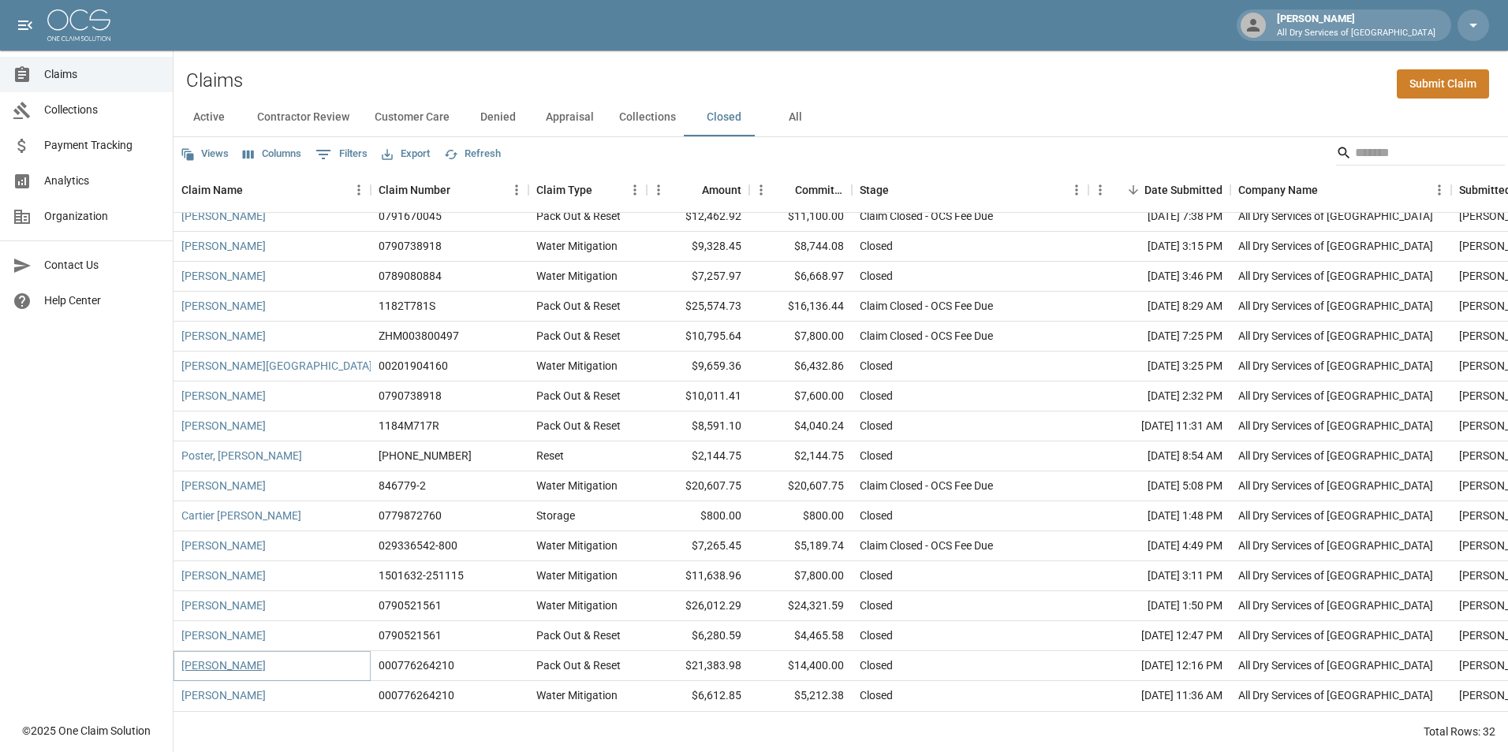
click at [229, 658] on link "[PERSON_NAME]" at bounding box center [223, 666] width 84 height 16
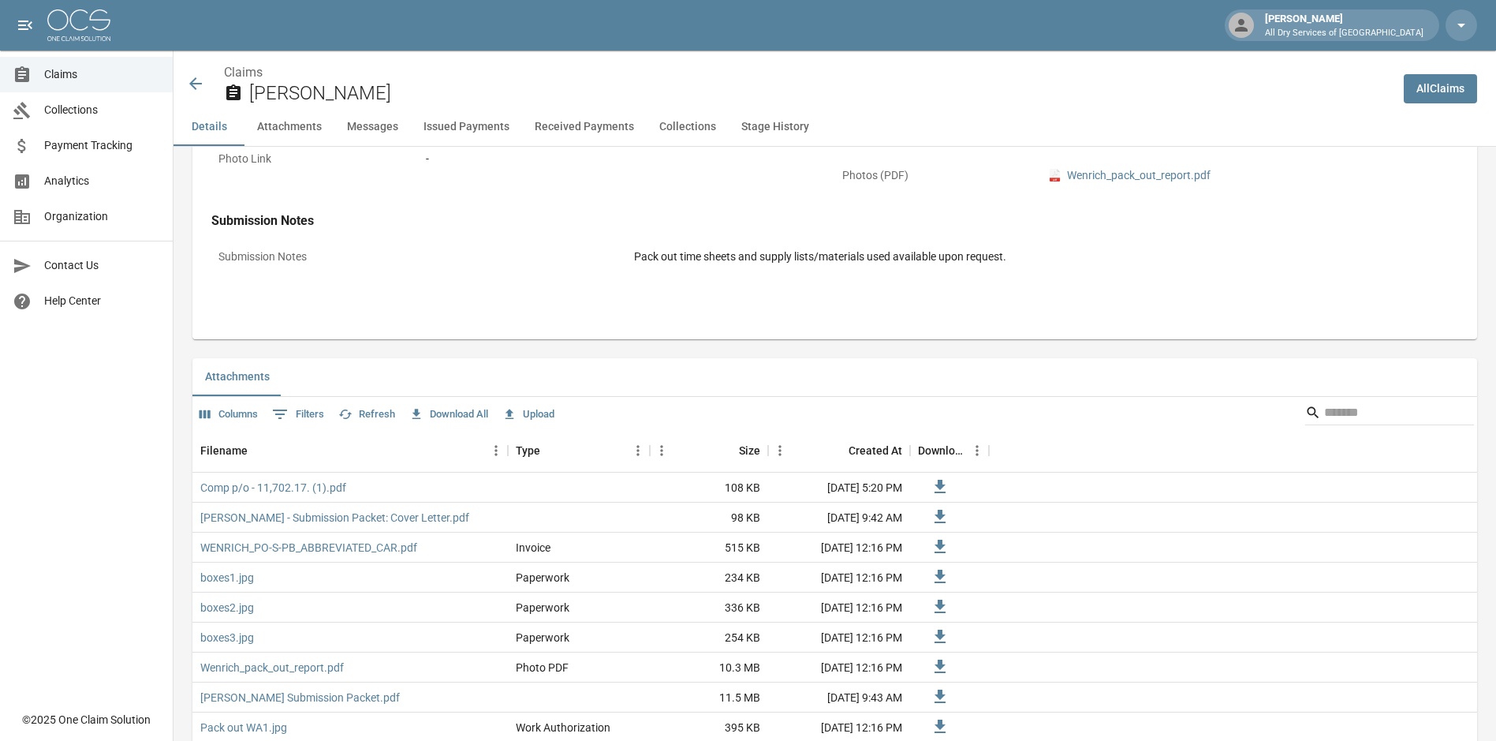
scroll to position [868, 0]
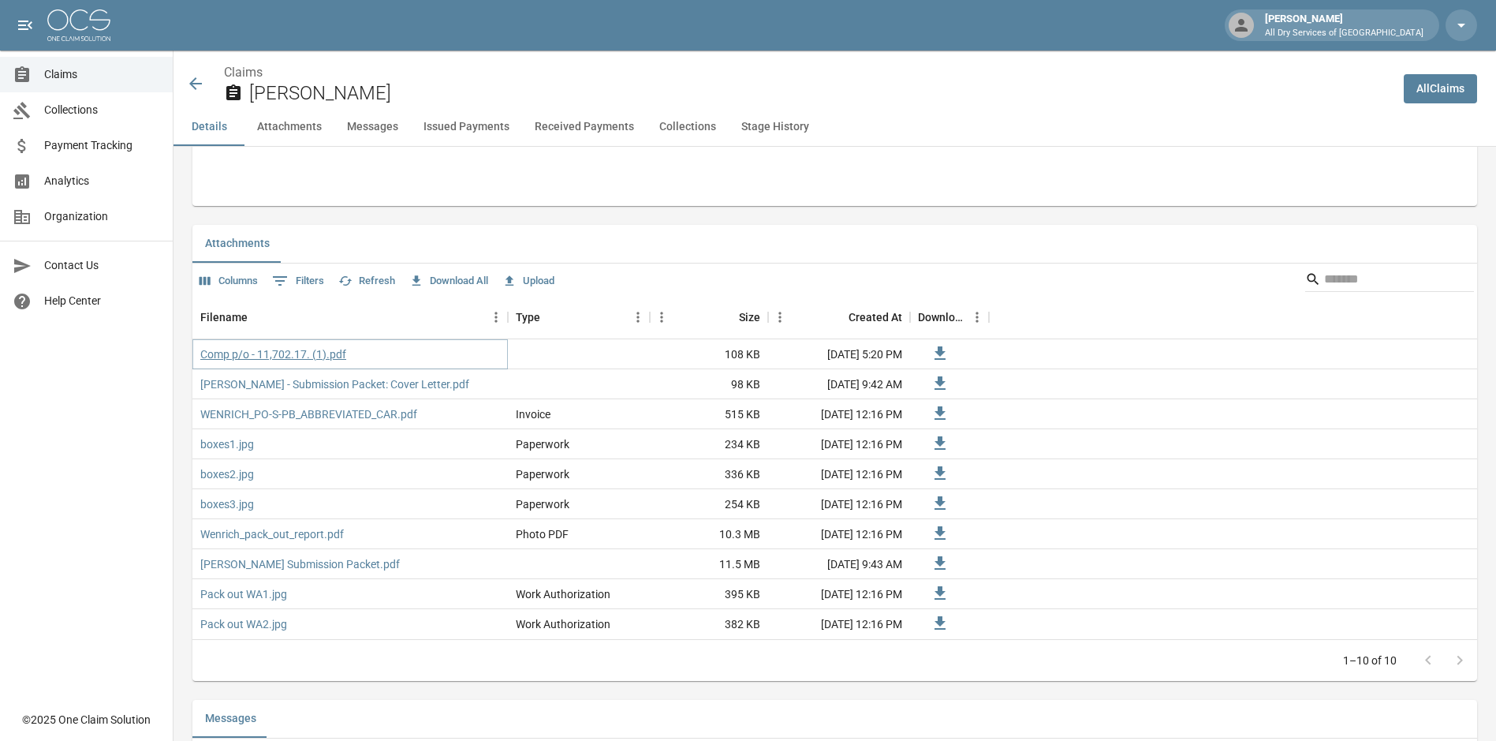
click at [278, 354] on link "Comp p/o - 11,702.17. (1).pdf" at bounding box center [273, 354] width 146 height 16
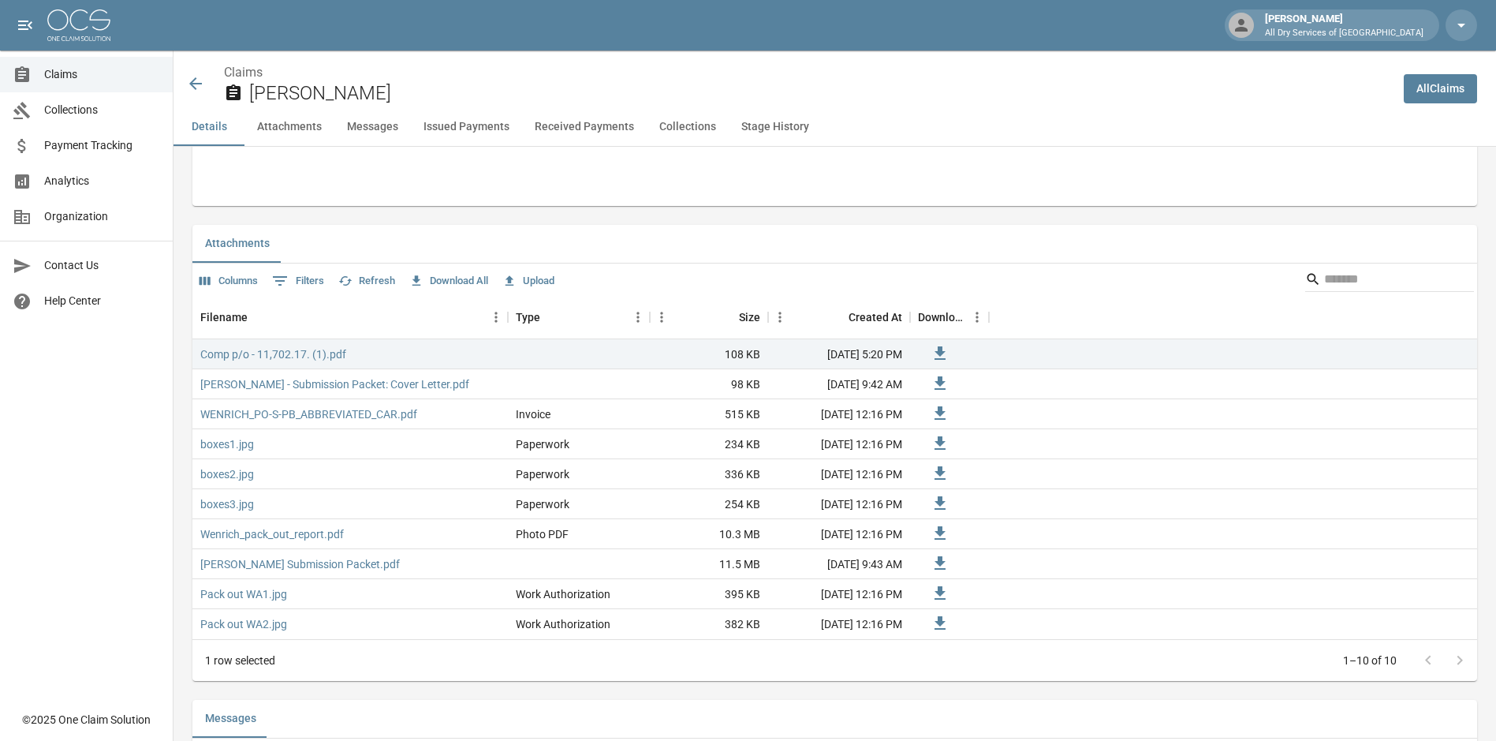
click at [192, 89] on icon at bounding box center [195, 83] width 19 height 19
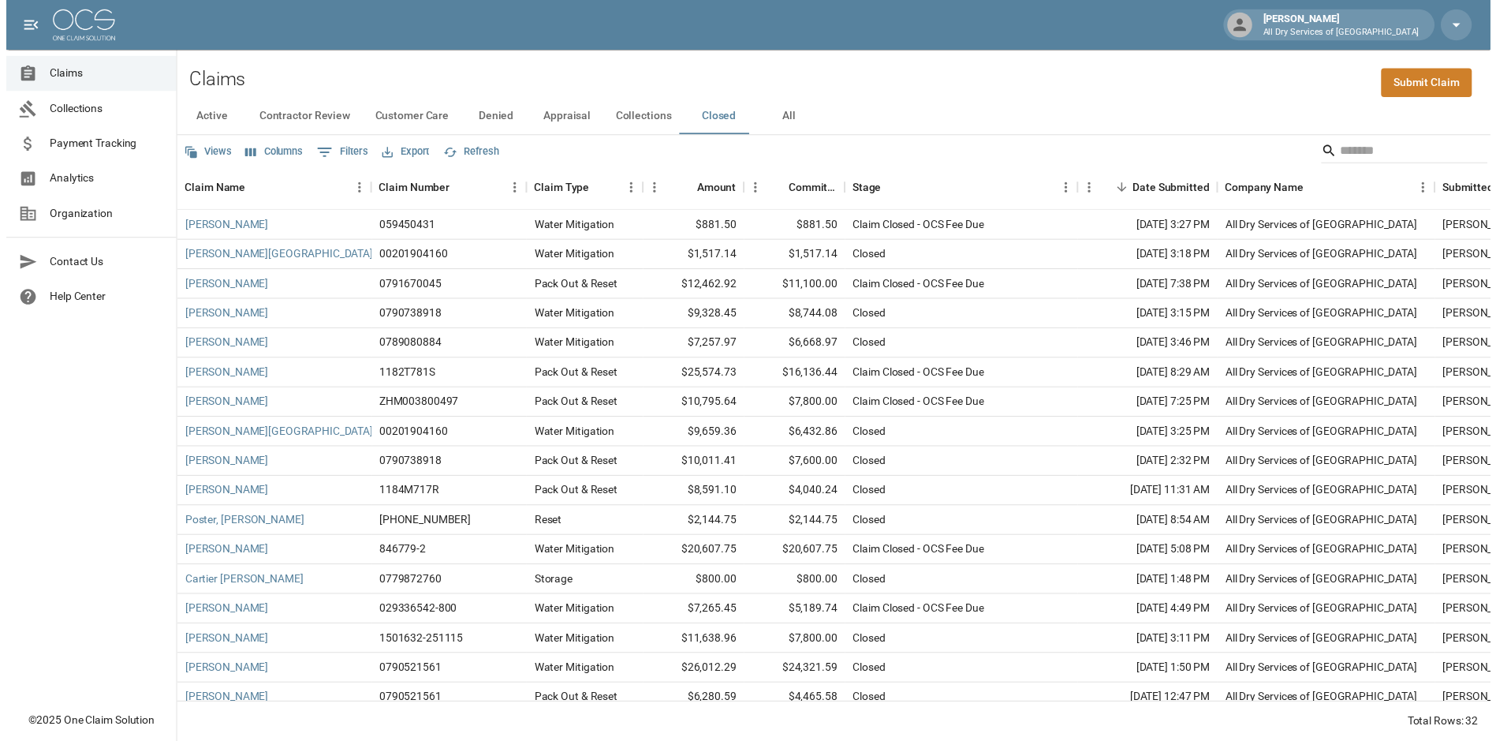
scroll to position [472, 0]
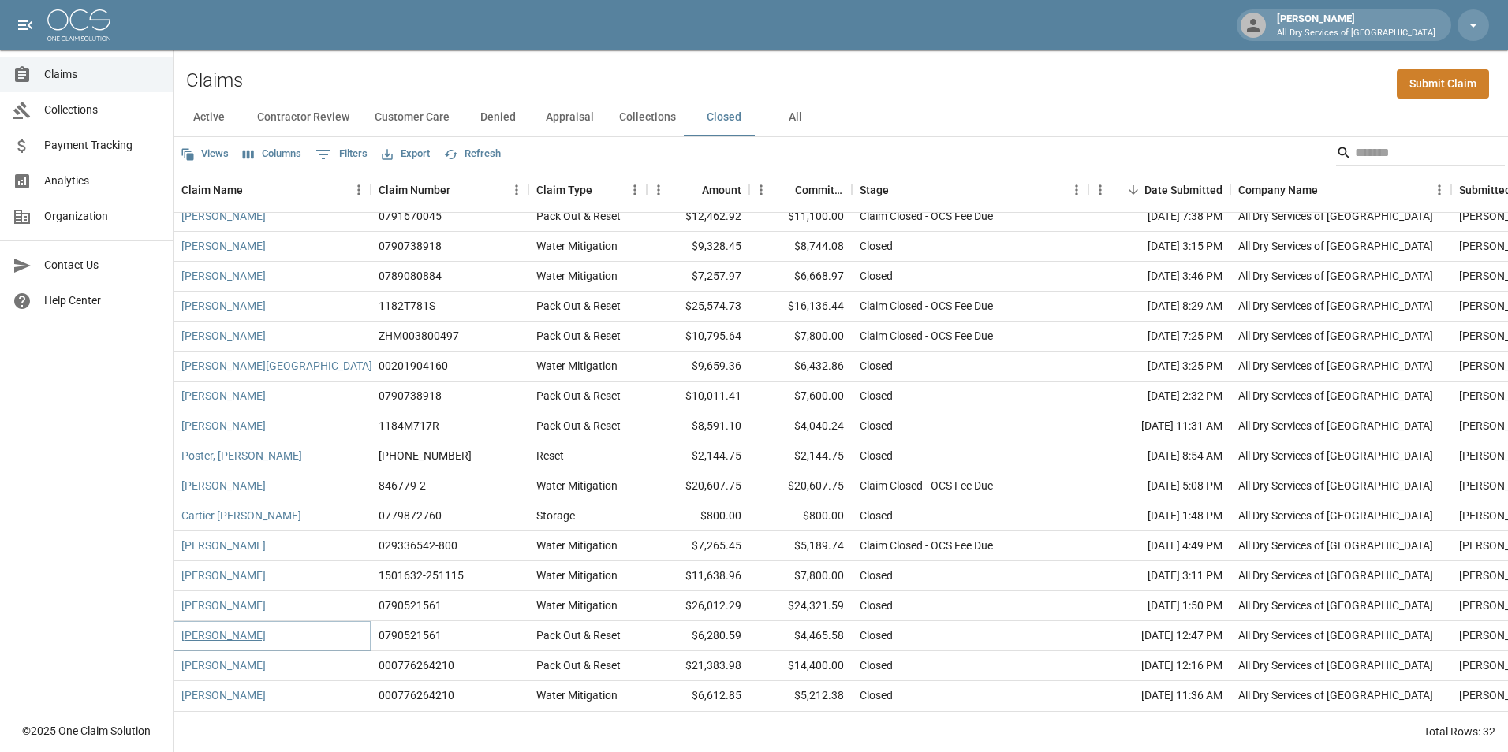
click at [248, 628] on link "[PERSON_NAME]" at bounding box center [223, 636] width 84 height 16
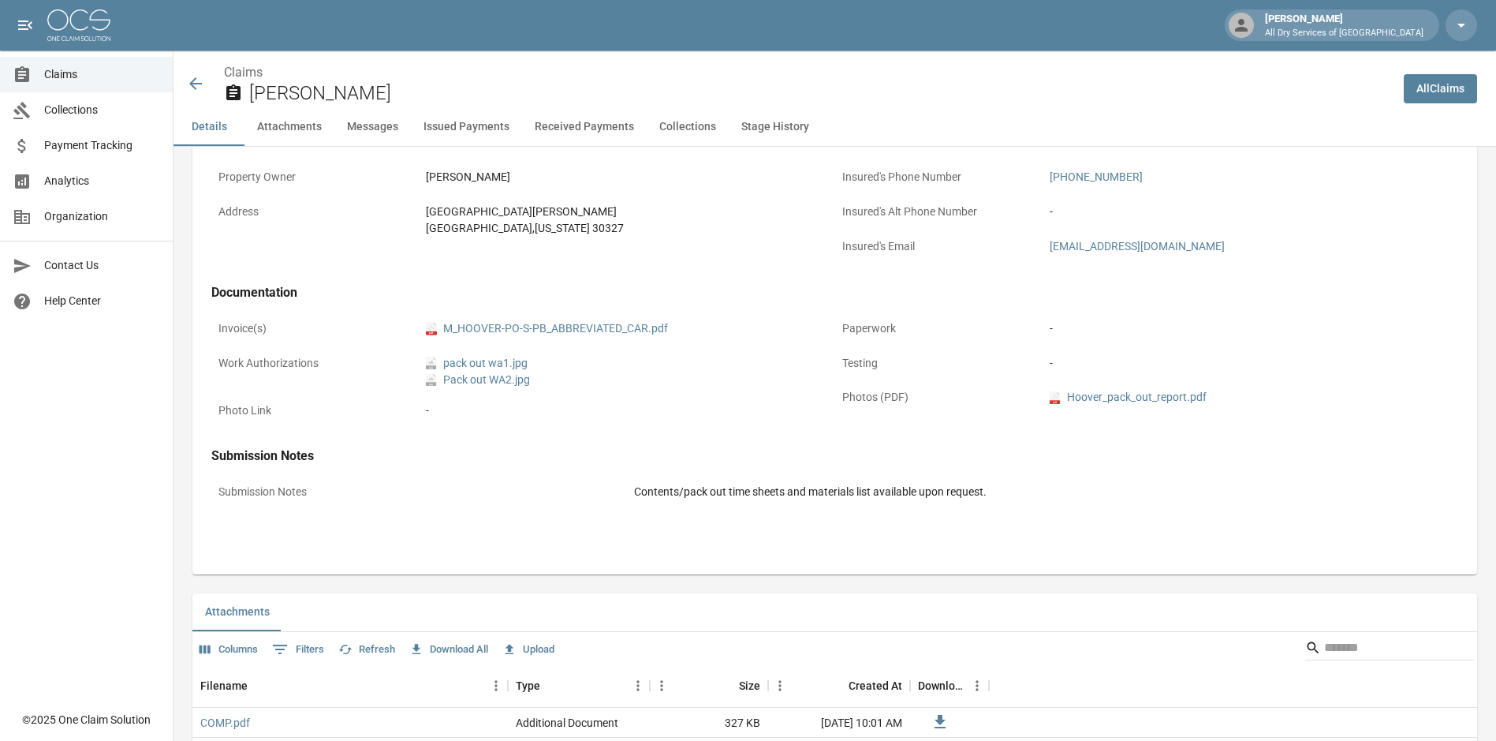
scroll to position [631, 0]
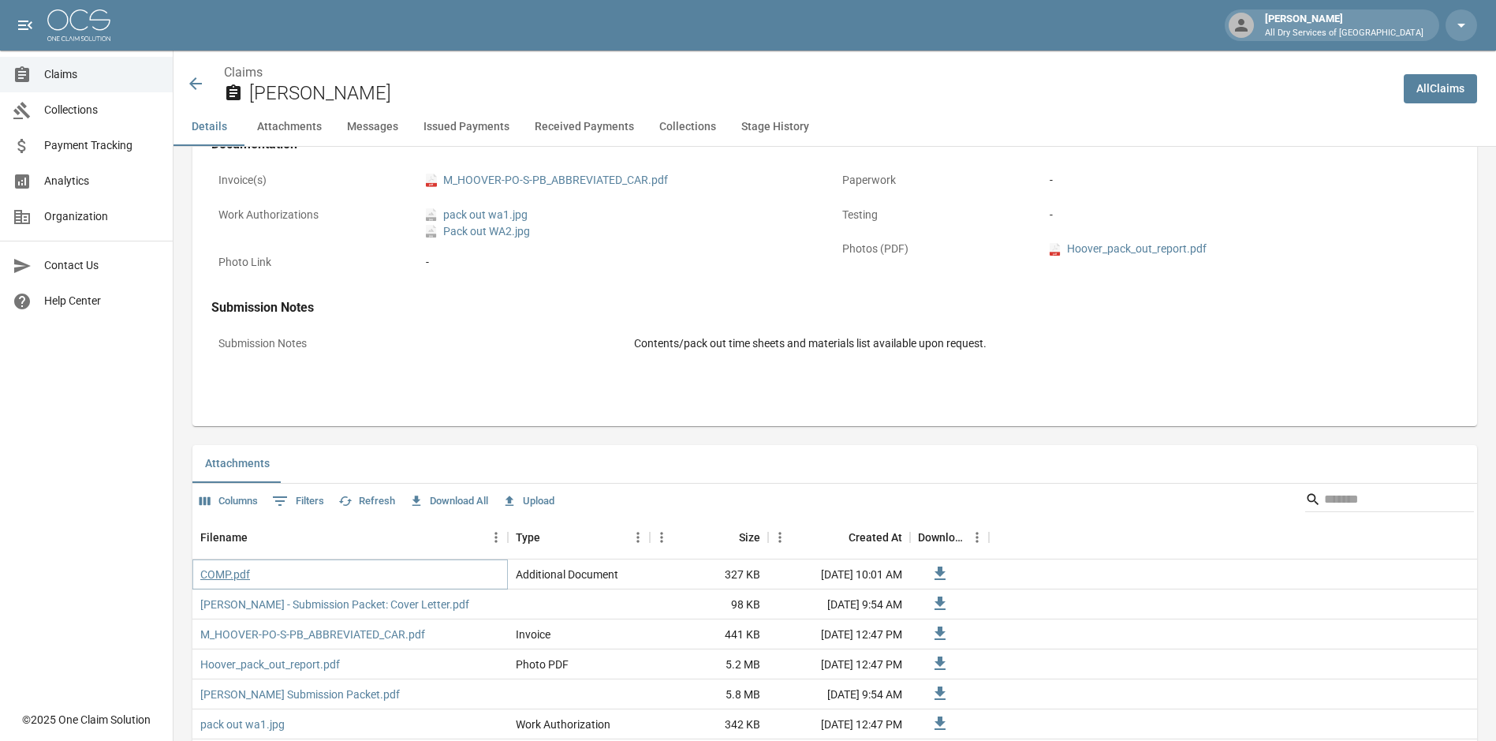
click at [230, 572] on link "COMP.pdf" at bounding box center [225, 574] width 50 height 16
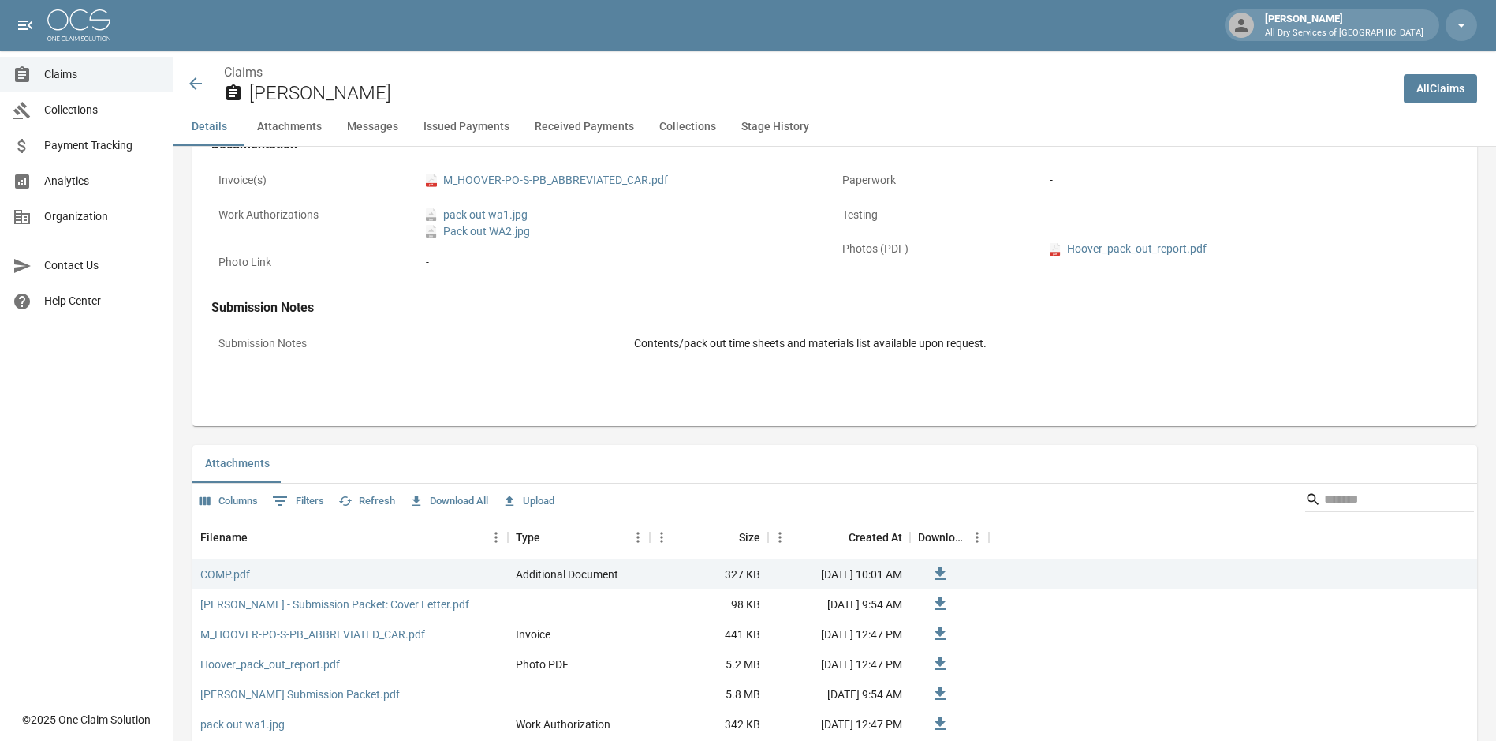
click at [200, 88] on icon at bounding box center [195, 83] width 19 height 19
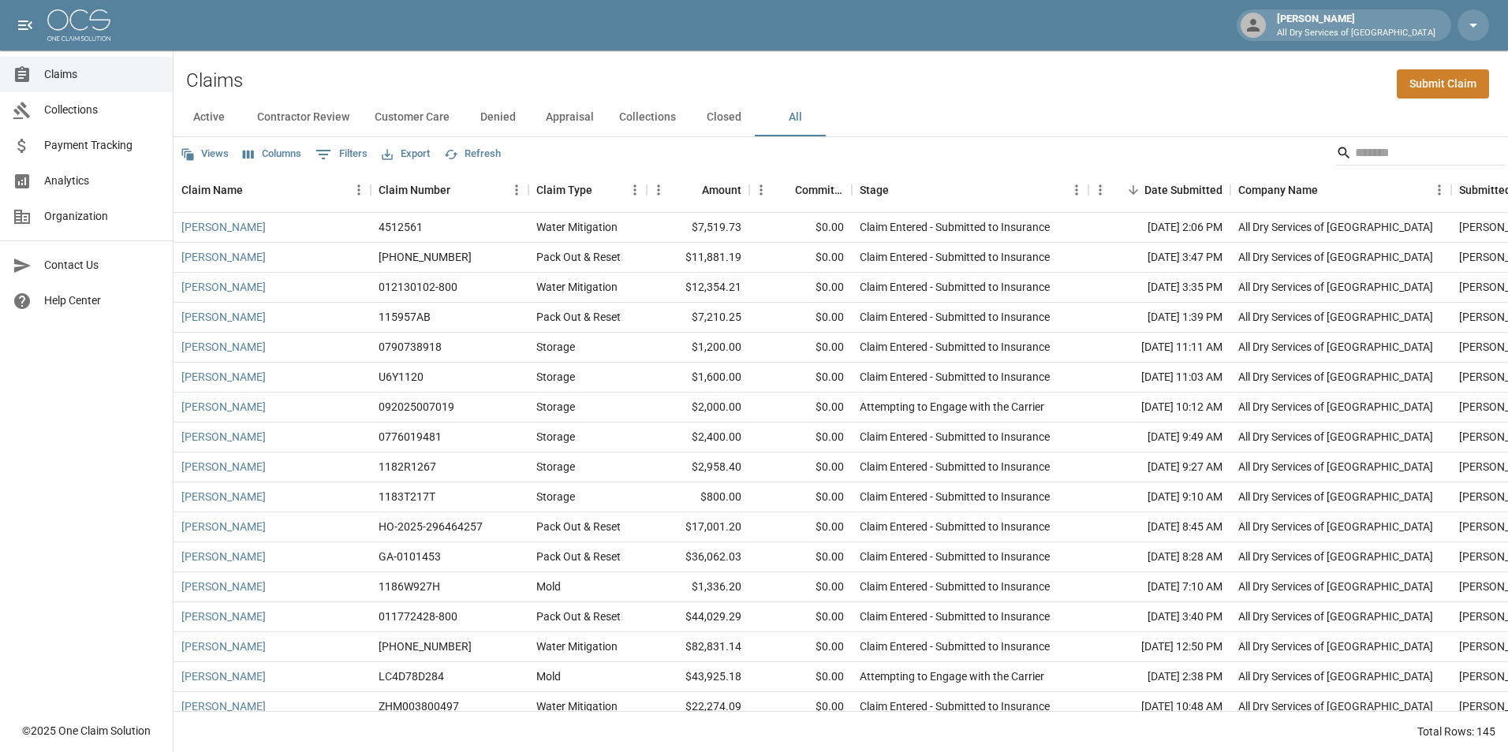
click at [715, 118] on button "Closed" at bounding box center [723, 118] width 71 height 38
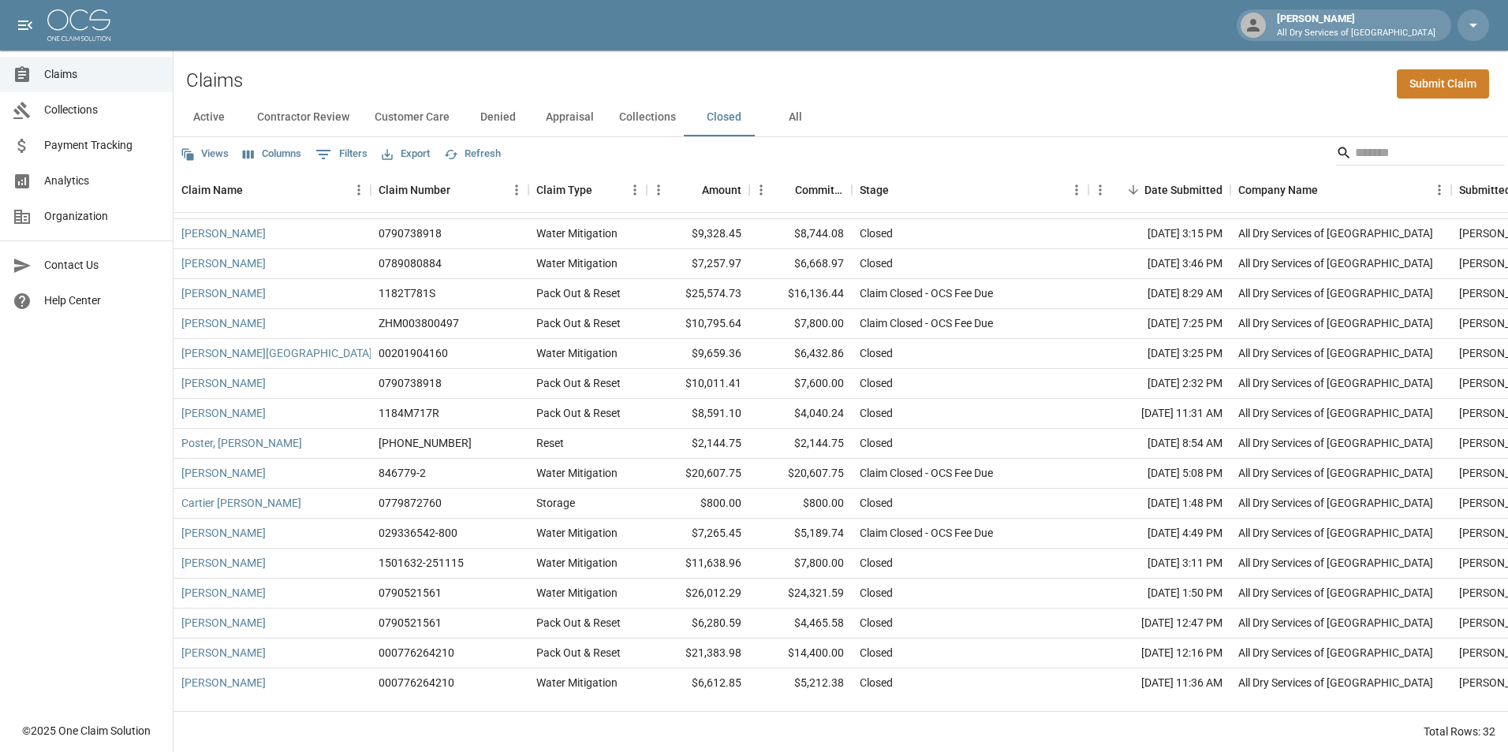
scroll to position [472, 0]
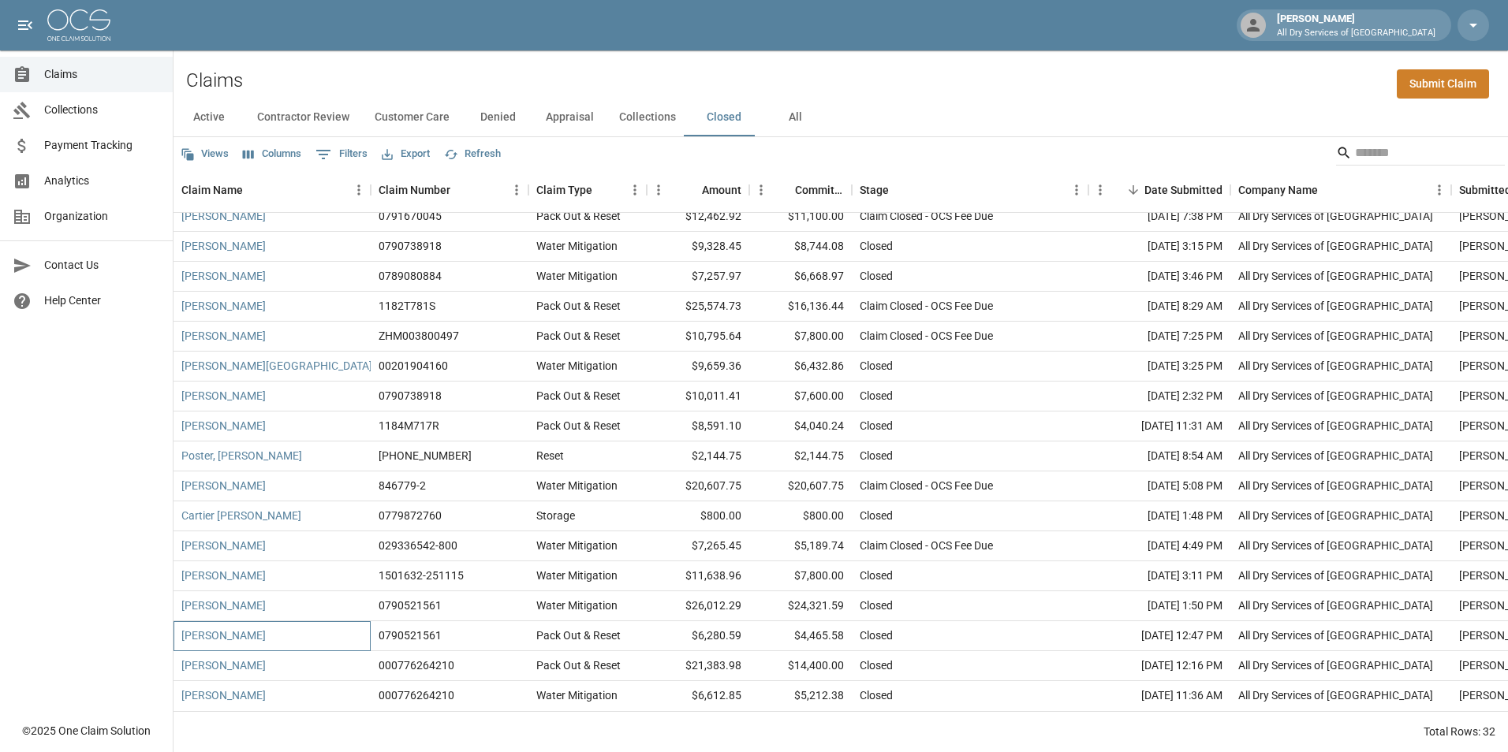
click at [349, 621] on div "[PERSON_NAME]" at bounding box center [272, 636] width 197 height 30
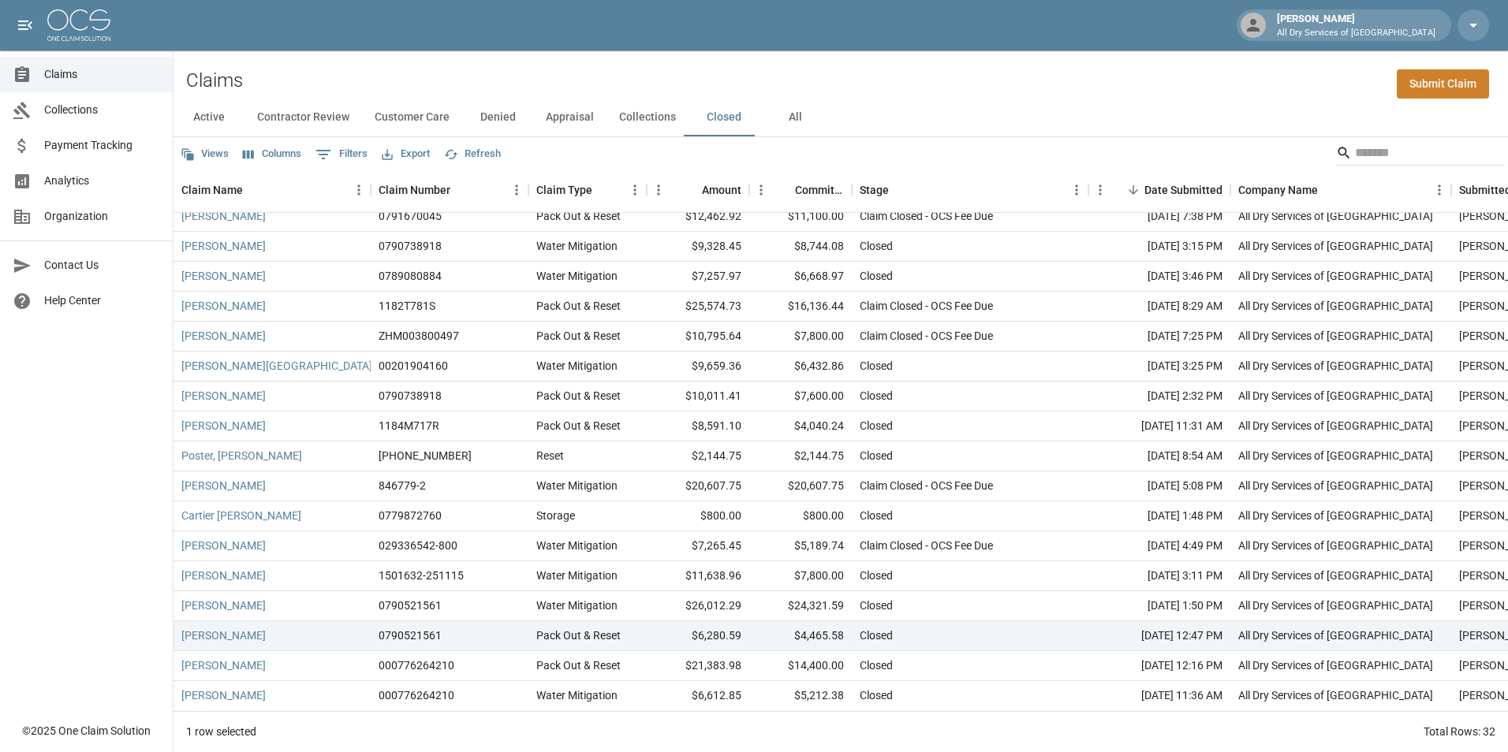
click at [786, 116] on button "All" at bounding box center [794, 118] width 71 height 38
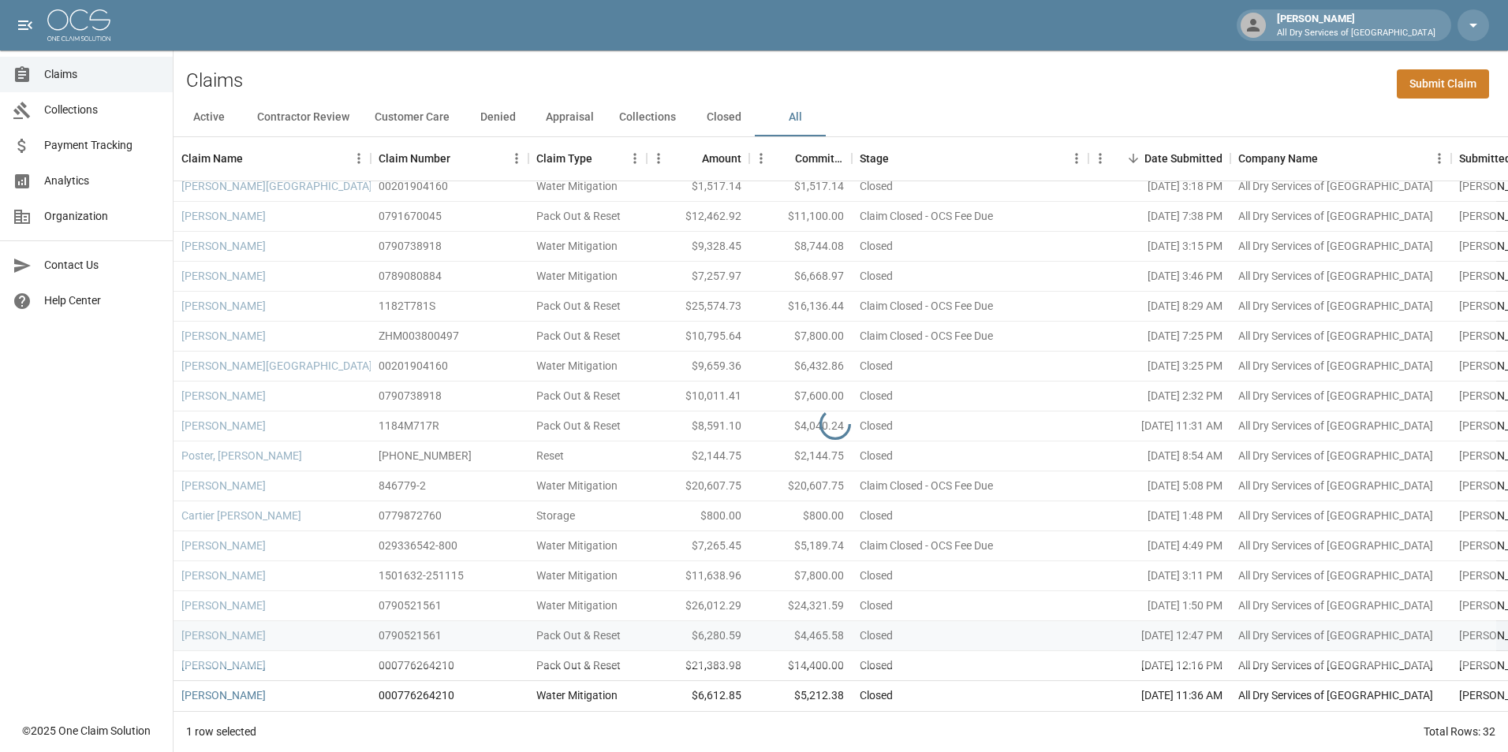
scroll to position [441, 0]
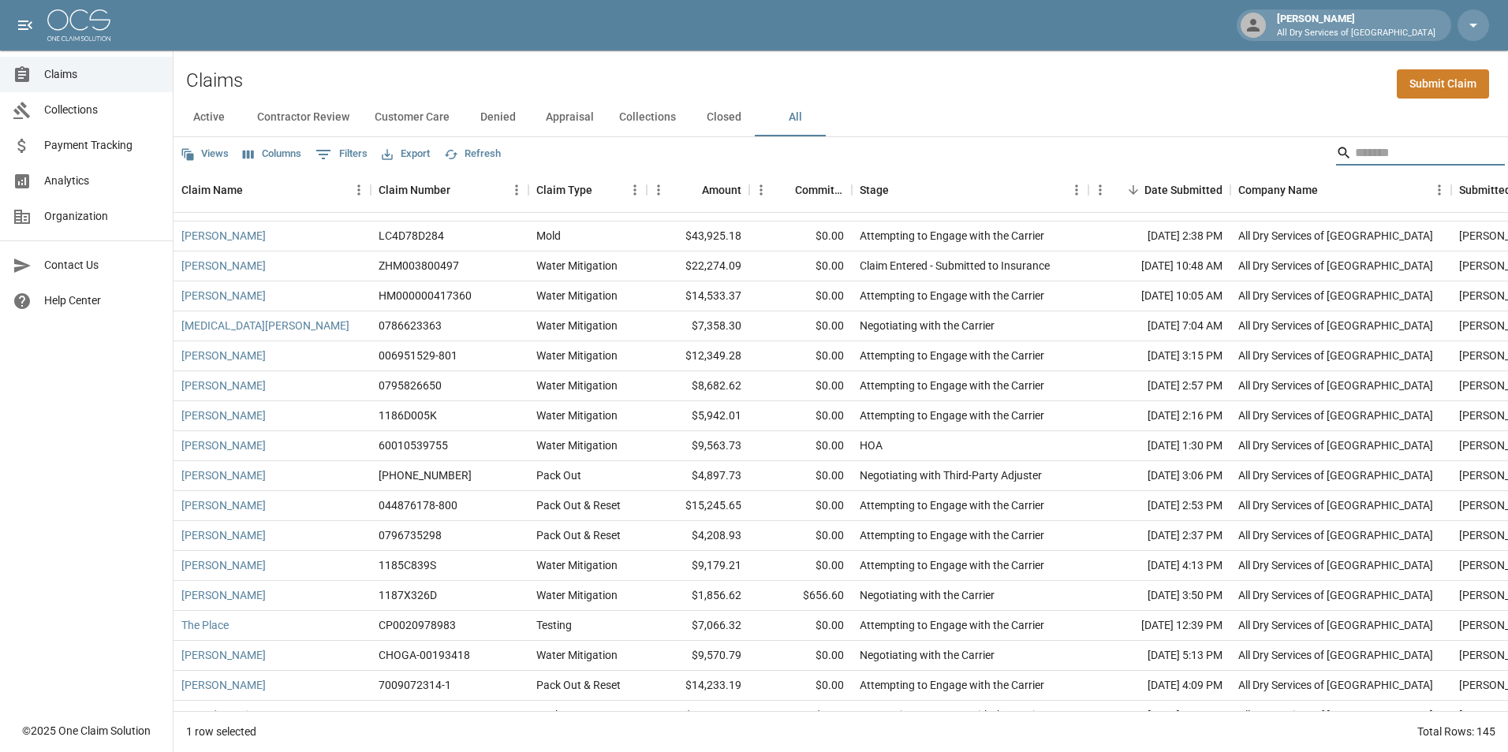
click at [1403, 152] on input "Search" at bounding box center [1418, 152] width 126 height 25
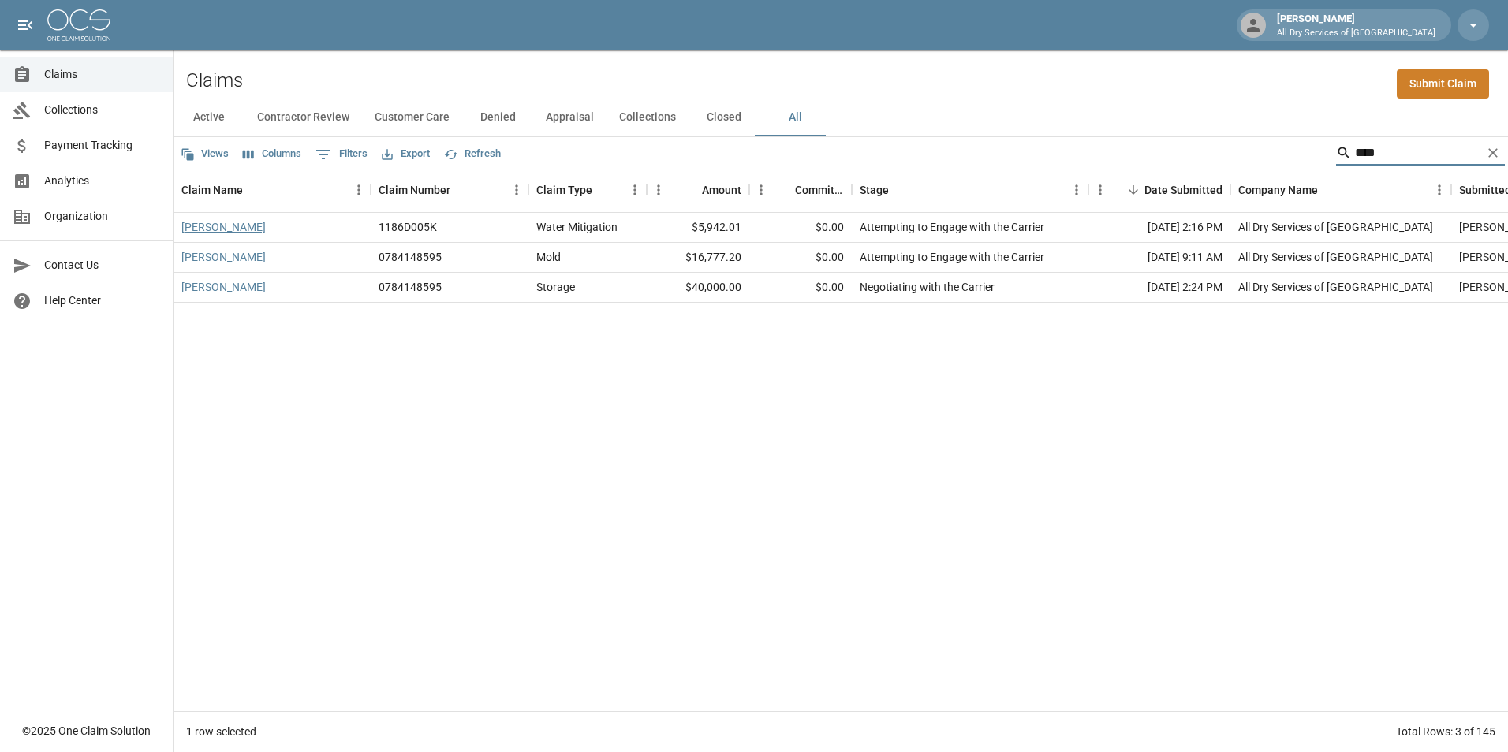
type input "****"
click at [231, 226] on link "Idali Escobar" at bounding box center [223, 227] width 84 height 16
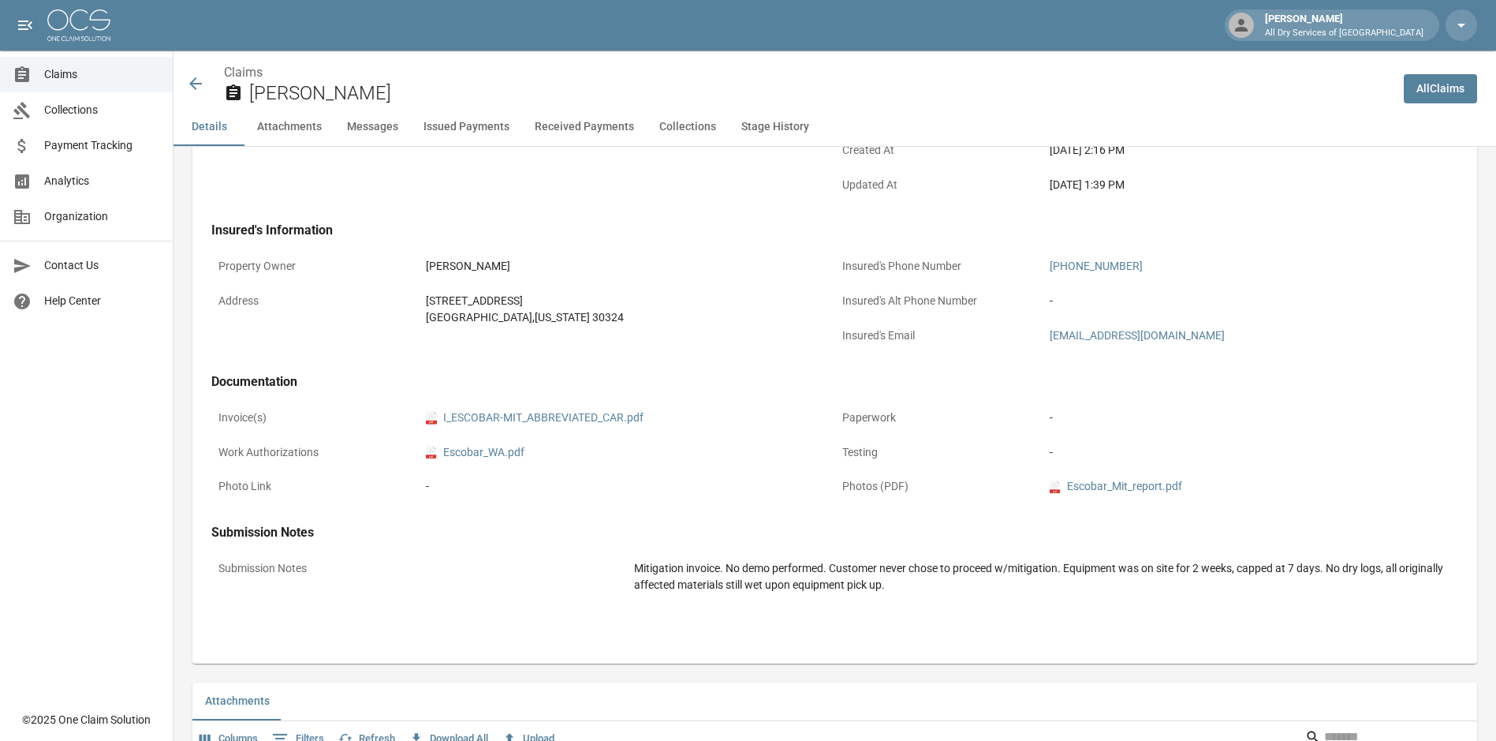
scroll to position [394, 0]
click at [579, 412] on link "pdf I_ESCOBAR-MIT_ABBREVIATED_CAR.pdf" at bounding box center [535, 417] width 218 height 17
click at [82, 68] on span "Claims" at bounding box center [102, 74] width 116 height 17
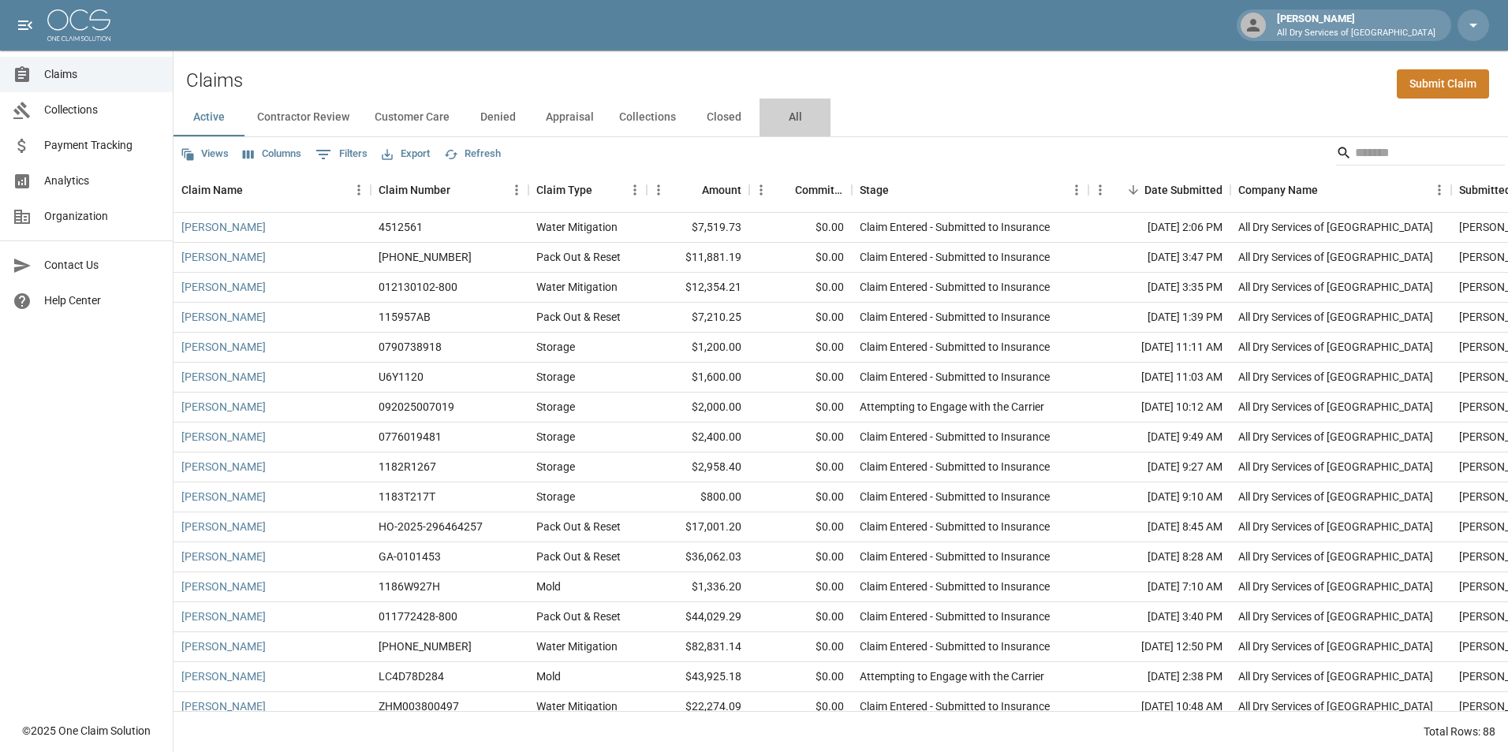
click at [789, 111] on button "All" at bounding box center [794, 118] width 71 height 38
